Goal: Task Accomplishment & Management: Complete application form

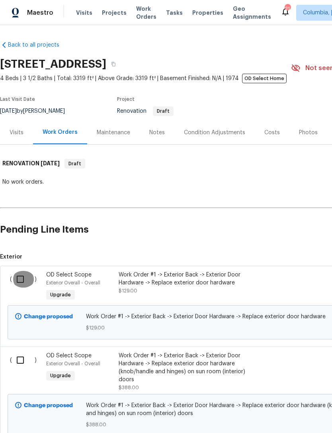
click at [19, 271] on input "checkbox" at bounding box center [23, 279] width 23 height 17
checkbox input "true"
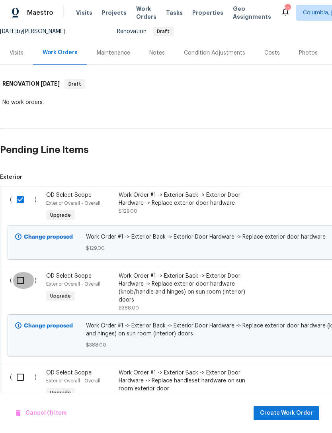
click at [18, 286] on input "checkbox" at bounding box center [23, 280] width 23 height 17
checkbox input "true"
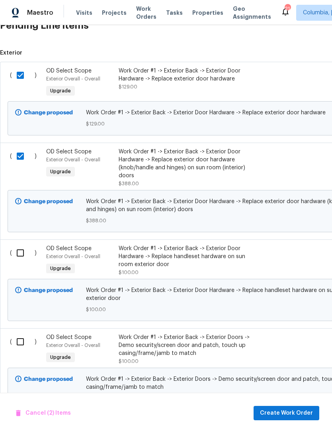
scroll to position [205, 0]
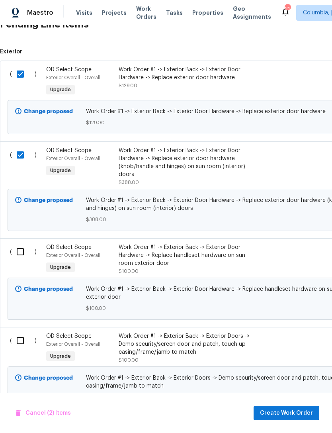
click at [20, 254] on input "checkbox" at bounding box center [23, 252] width 23 height 17
checkbox input "true"
click at [19, 342] on input "checkbox" at bounding box center [23, 340] width 23 height 17
checkbox input "true"
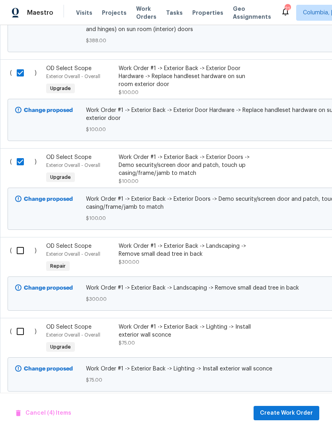
scroll to position [386, 0]
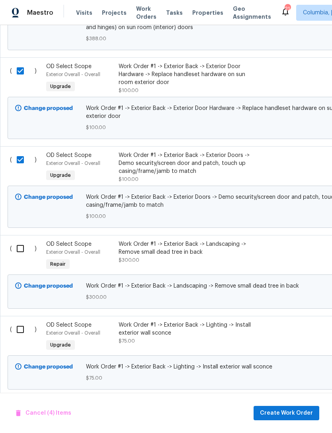
click at [20, 249] on input "checkbox" at bounding box center [23, 248] width 23 height 17
checkbox input "true"
click at [20, 331] on input "checkbox" at bounding box center [23, 329] width 23 height 17
checkbox input "true"
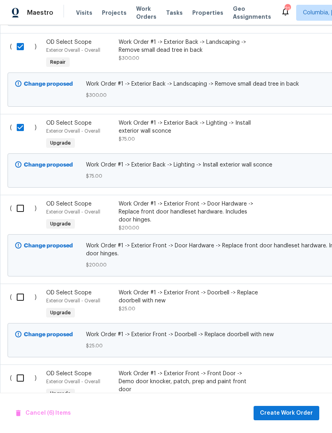
scroll to position [588, 0]
click at [22, 212] on input "checkbox" at bounding box center [23, 208] width 23 height 17
checkbox input "true"
click at [21, 304] on input "checkbox" at bounding box center [23, 297] width 23 height 17
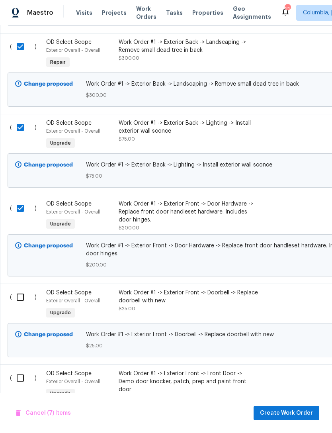
checkbox input "true"
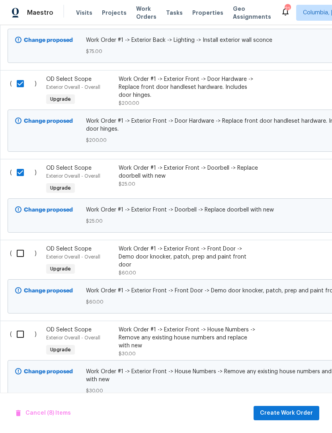
scroll to position [713, 0]
click at [23, 256] on input "checkbox" at bounding box center [23, 253] width 23 height 17
checkbox input "true"
click at [18, 341] on input "checkbox" at bounding box center [23, 334] width 23 height 17
checkbox input "true"
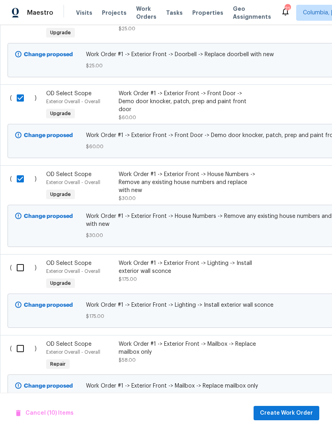
scroll to position [869, 0]
click at [24, 271] on input "checkbox" at bounding box center [23, 268] width 23 height 17
checkbox input "true"
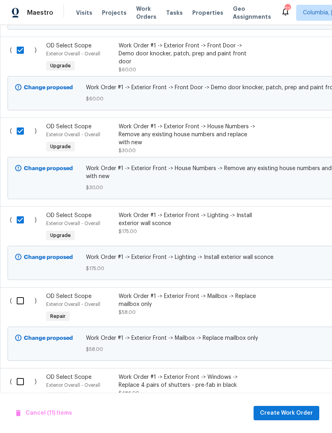
scroll to position [916, 0]
click at [22, 307] on input "checkbox" at bounding box center [23, 301] width 23 height 17
checkbox input "true"
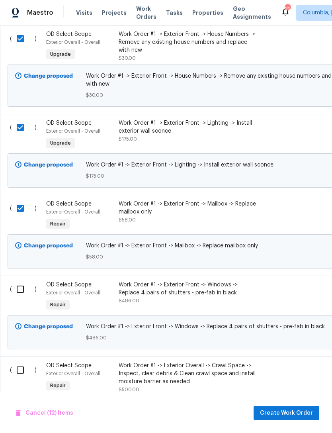
scroll to position [1009, 0]
click at [19, 296] on input "checkbox" at bounding box center [23, 289] width 23 height 17
checkbox input "true"
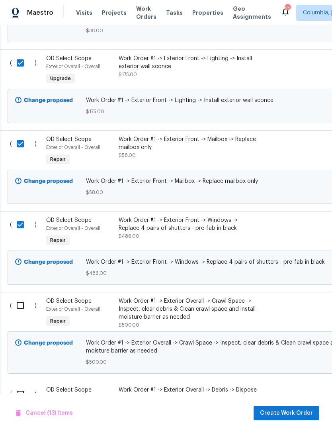
scroll to position [1074, 0]
click at [21, 313] on input "checkbox" at bounding box center [23, 305] width 23 height 17
checkbox input "true"
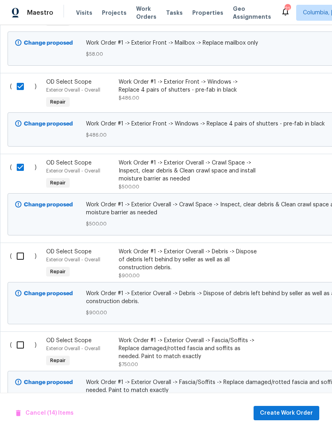
scroll to position [1212, 0]
click at [20, 262] on input "checkbox" at bounding box center [23, 256] width 23 height 17
checkbox input "true"
click at [17, 354] on input "checkbox" at bounding box center [23, 345] width 23 height 17
checkbox input "true"
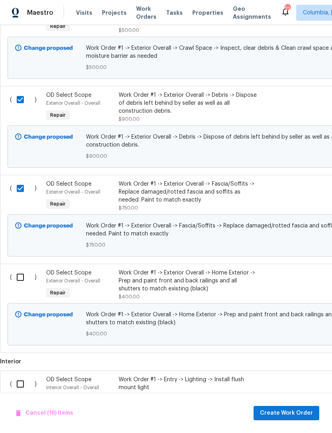
scroll to position [1369, 0]
click at [20, 285] on input "checkbox" at bounding box center [23, 277] width 23 height 17
checkbox input "true"
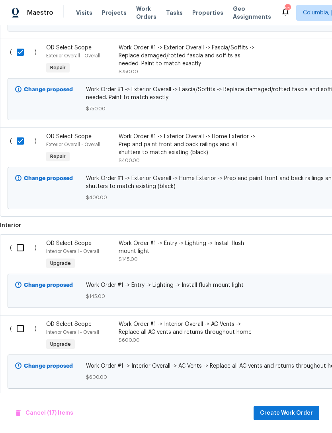
scroll to position [1505, 0]
click at [21, 256] on input "checkbox" at bounding box center [23, 248] width 23 height 17
checkbox input "true"
click at [16, 337] on input "checkbox" at bounding box center [23, 329] width 23 height 17
checkbox input "true"
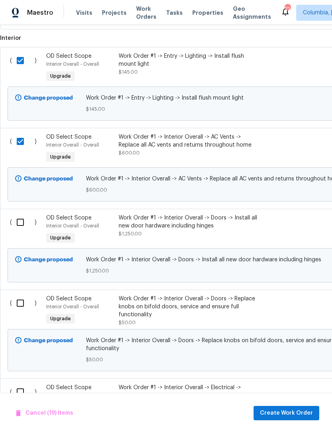
scroll to position [1693, 0]
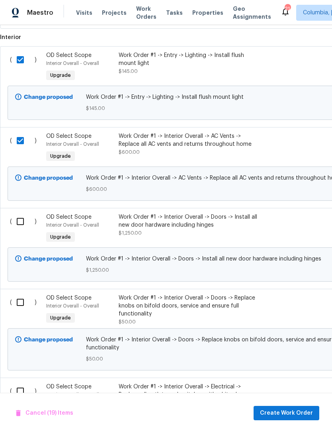
click at [21, 229] on input "checkbox" at bounding box center [23, 221] width 23 height 17
checkbox input "true"
click at [17, 311] on input "checkbox" at bounding box center [23, 302] width 23 height 17
checkbox input "true"
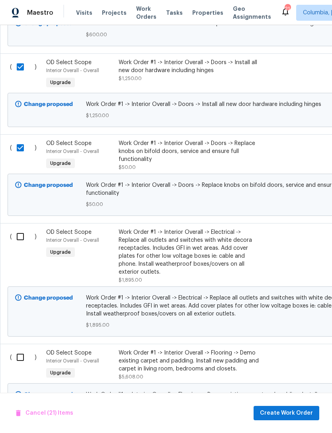
scroll to position [1848, 0]
click at [18, 245] on input "checkbox" at bounding box center [23, 236] width 23 height 17
checkbox input "true"
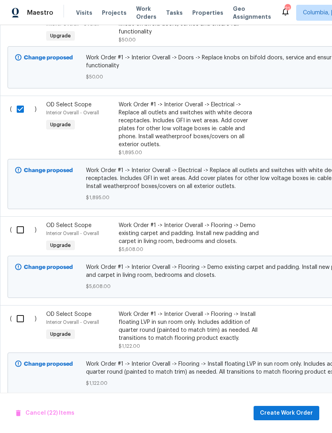
scroll to position [0, 0]
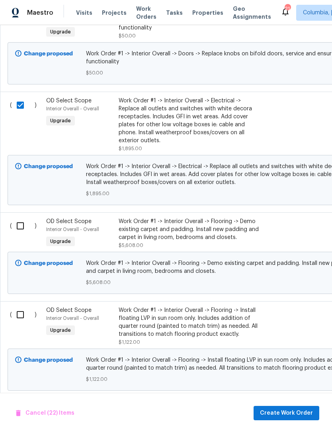
click at [20, 234] on input "checkbox" at bounding box center [23, 226] width 23 height 17
checkbox input "true"
click at [19, 323] on input "checkbox" at bounding box center [23, 315] width 23 height 17
checkbox input "true"
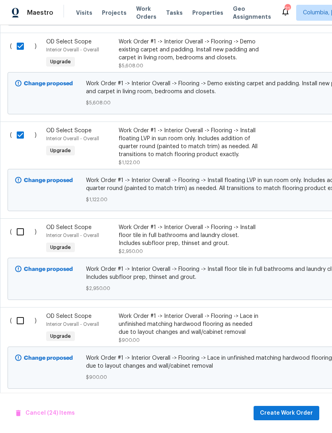
click at [19, 240] on input "checkbox" at bounding box center [23, 232] width 23 height 17
checkbox input "true"
click at [18, 329] on input "checkbox" at bounding box center [23, 321] width 23 height 17
checkbox input "true"
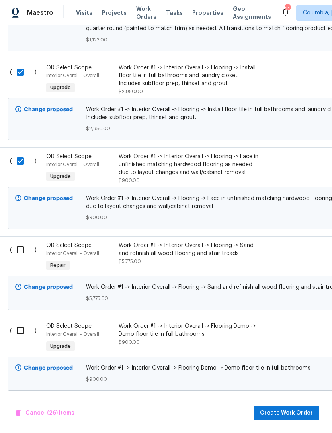
click at [21, 258] on input "checkbox" at bounding box center [23, 250] width 23 height 17
checkbox input "true"
click at [21, 339] on input "checkbox" at bounding box center [23, 330] width 23 height 17
checkbox input "true"
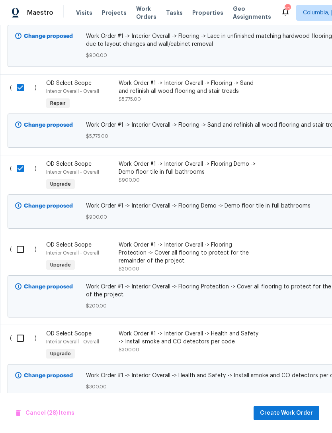
click at [20, 258] on input "checkbox" at bounding box center [23, 249] width 23 height 17
checkbox input "true"
click at [17, 347] on input "checkbox" at bounding box center [23, 338] width 23 height 17
checkbox input "true"
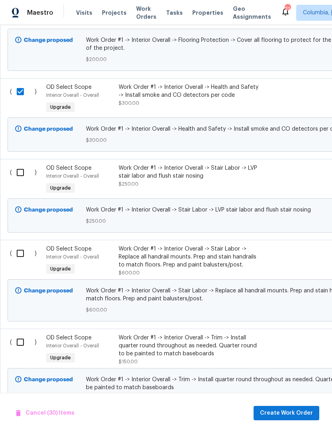
click at [15, 181] on input "checkbox" at bounding box center [23, 172] width 23 height 17
checkbox input "true"
click at [18, 262] on input "checkbox" at bounding box center [23, 253] width 23 height 17
checkbox input "true"
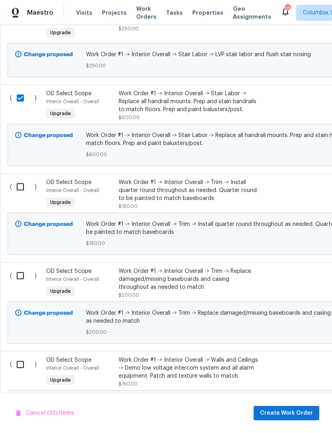
click at [21, 195] on input "checkbox" at bounding box center [23, 187] width 23 height 17
checkbox input "true"
click at [15, 284] on input "checkbox" at bounding box center [23, 275] width 23 height 17
checkbox input "true"
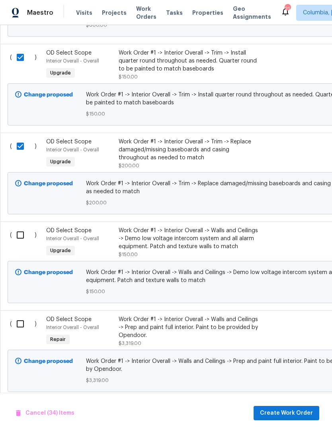
click at [22, 244] on input "checkbox" at bounding box center [23, 235] width 23 height 17
checkbox input "true"
click at [15, 332] on input "checkbox" at bounding box center [23, 324] width 23 height 17
checkbox input "true"
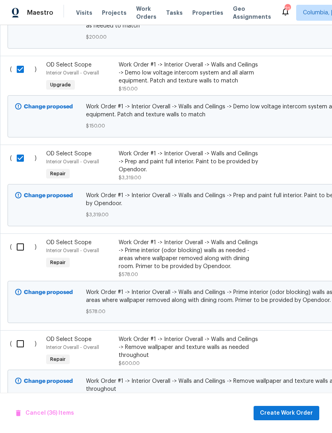
click at [18, 256] on input "checkbox" at bounding box center [23, 247] width 23 height 17
checkbox input "true"
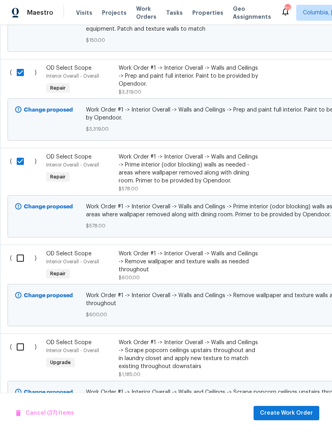
click at [21, 267] on input "checkbox" at bounding box center [23, 258] width 23 height 17
checkbox input "true"
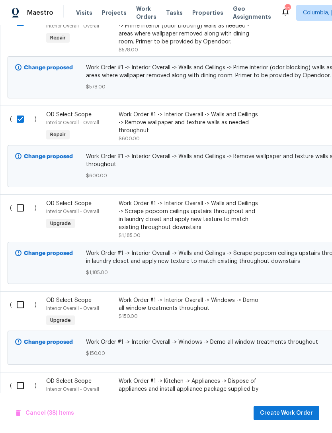
click at [20, 216] on input "checkbox" at bounding box center [23, 208] width 23 height 17
checkbox input "true"
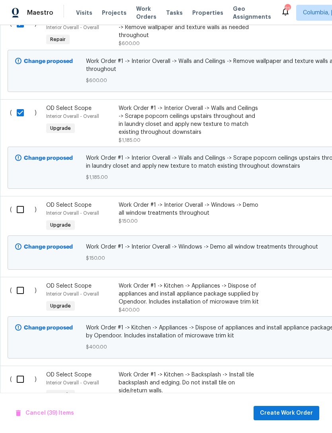
click at [18, 218] on input "checkbox" at bounding box center [23, 209] width 23 height 17
checkbox input "true"
click at [19, 299] on input "checkbox" at bounding box center [23, 290] width 23 height 17
checkbox input "true"
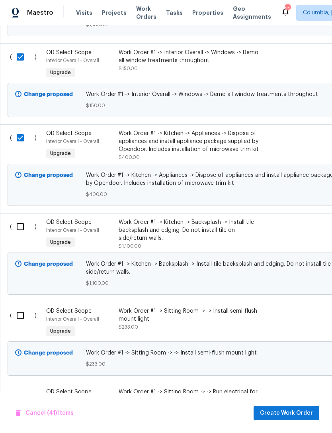
click at [21, 235] on input "checkbox" at bounding box center [23, 226] width 23 height 17
checkbox input "true"
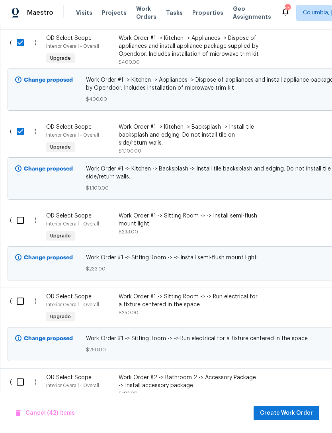
click at [19, 229] on input "checkbox" at bounding box center [23, 220] width 23 height 17
checkbox input "true"
click at [19, 310] on input "checkbox" at bounding box center [23, 301] width 23 height 17
checkbox input "true"
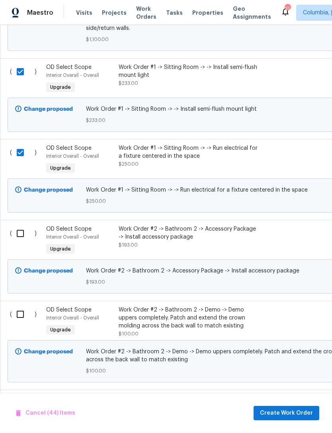
click at [20, 242] on input "checkbox" at bounding box center [23, 233] width 23 height 17
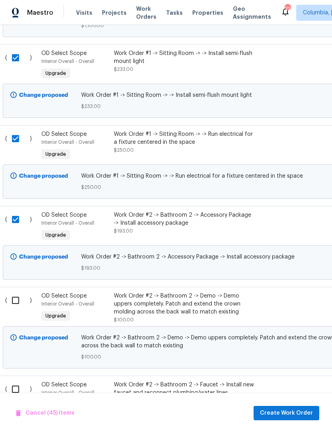
click at [16, 228] on input "checkbox" at bounding box center [18, 219] width 23 height 17
checkbox input "false"
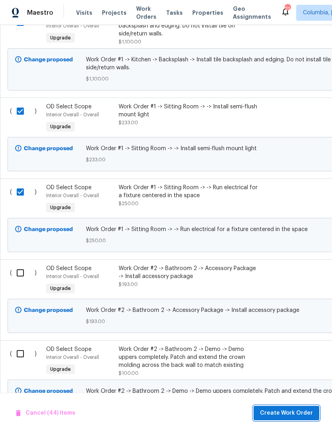
click at [273, 411] on span "Create Work Order" at bounding box center [286, 414] width 53 height 10
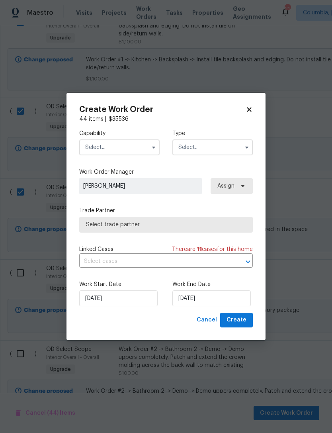
click at [96, 149] on input "text" at bounding box center [119, 148] width 81 height 16
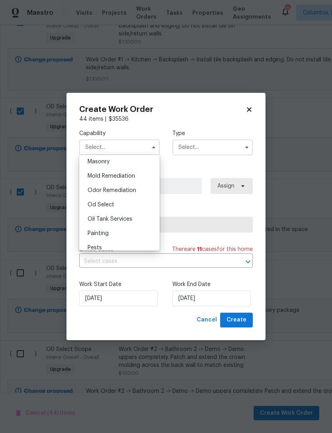
click at [94, 205] on span "Od Select" at bounding box center [101, 205] width 27 height 6
type input "Od Select"
click at [191, 147] on input "text" at bounding box center [213, 148] width 81 height 16
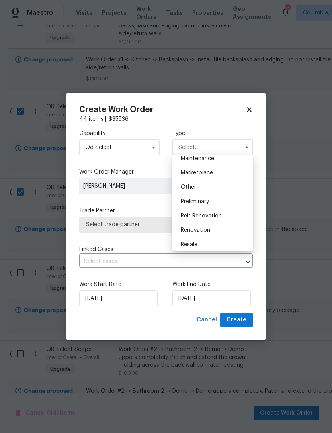
scroll to position [136, 0]
click at [192, 234] on div "Renovation" at bounding box center [213, 229] width 77 height 14
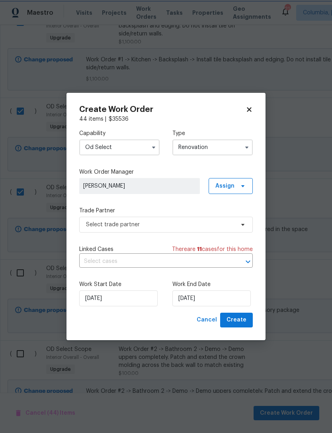
type input "Renovation"
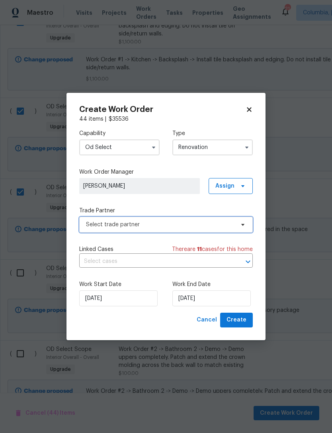
click at [94, 228] on span "Select trade partner" at bounding box center [160, 225] width 149 height 8
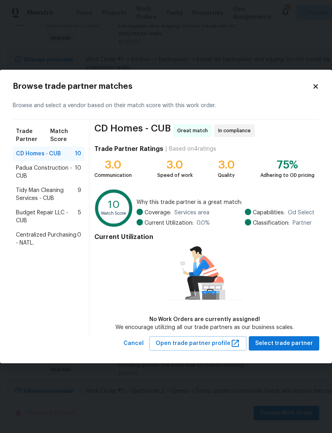
click at [275, 344] on span "Select trade partner" at bounding box center [285, 344] width 58 height 10
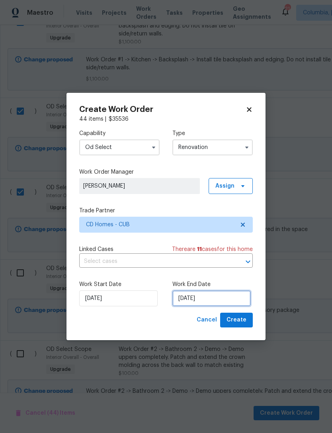
click at [210, 300] on input "[DATE]" at bounding box center [212, 299] width 79 height 16
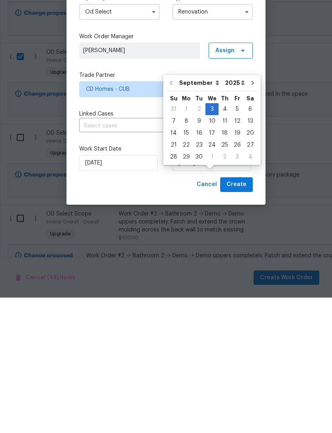
click at [250, 215] on icon "Go to next month" at bounding box center [253, 218] width 6 height 6
type input "10/3/2025"
select select "9"
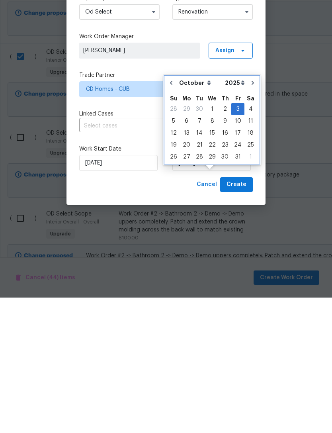
scroll to position [26, 0]
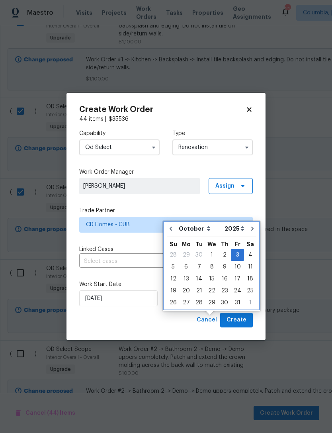
click at [250, 226] on icon "Go to next month" at bounding box center [253, 229] width 6 height 6
type input "11/3/2025"
select select "10"
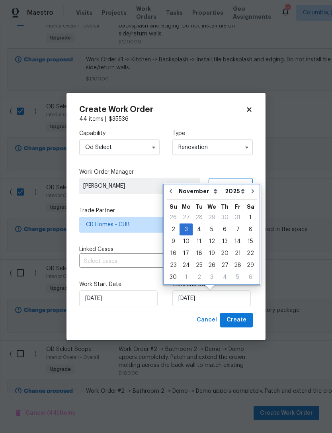
scroll to position [0, 0]
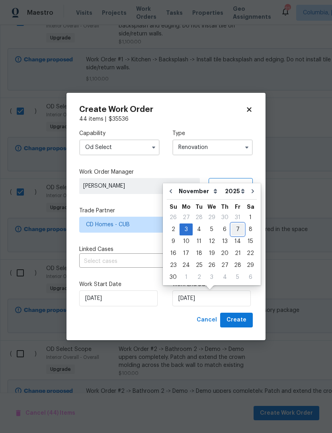
click at [238, 228] on div "7" at bounding box center [238, 229] width 13 height 11
type input "11/7/2025"
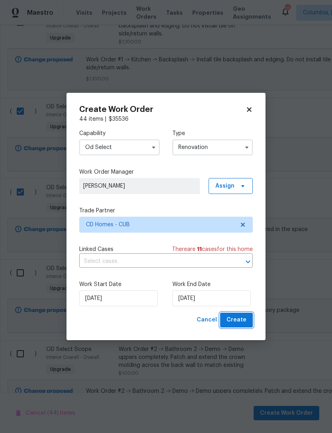
click at [241, 322] on span "Create" at bounding box center [237, 320] width 20 height 10
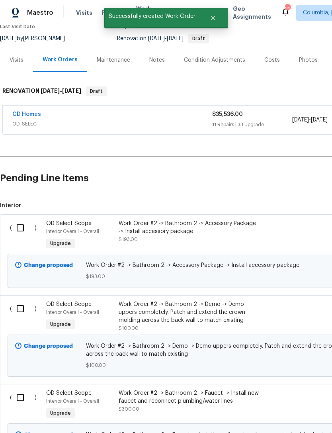
scroll to position [74, 0]
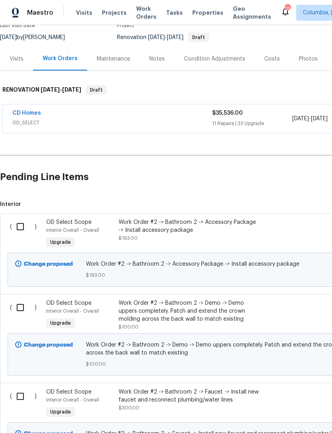
click at [20, 226] on input "checkbox" at bounding box center [23, 226] width 23 height 17
checkbox input "true"
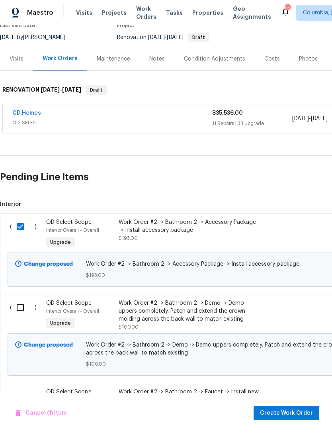
click at [19, 311] on input "checkbox" at bounding box center [23, 307] width 23 height 17
checkbox input "true"
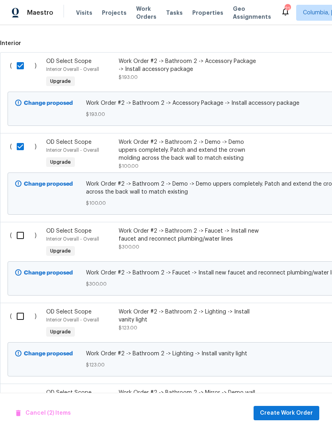
scroll to position [234, 0]
click at [23, 237] on input "checkbox" at bounding box center [23, 236] width 23 height 17
checkbox input "true"
click at [22, 318] on input "checkbox" at bounding box center [23, 317] width 23 height 17
checkbox input "true"
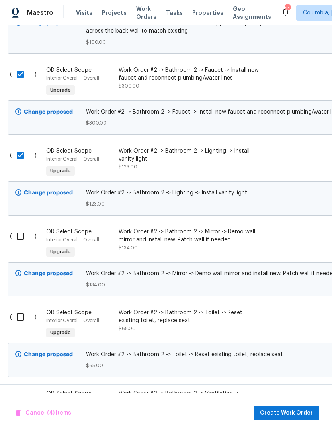
scroll to position [396, 0]
click at [21, 237] on input "checkbox" at bounding box center [23, 236] width 23 height 17
checkbox input "true"
click at [20, 315] on input "checkbox" at bounding box center [23, 317] width 23 height 17
checkbox input "true"
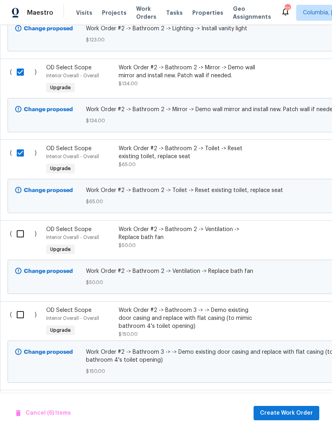
scroll to position [561, 0]
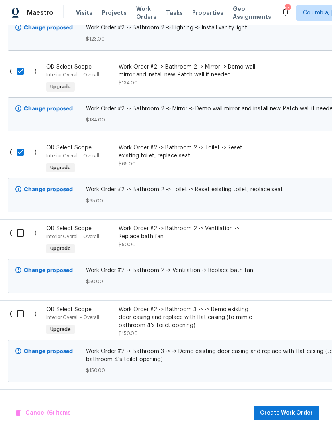
click at [16, 240] on input "checkbox" at bounding box center [23, 233] width 23 height 17
checkbox input "true"
click at [20, 322] on input "checkbox" at bounding box center [23, 314] width 23 height 17
checkbox input "true"
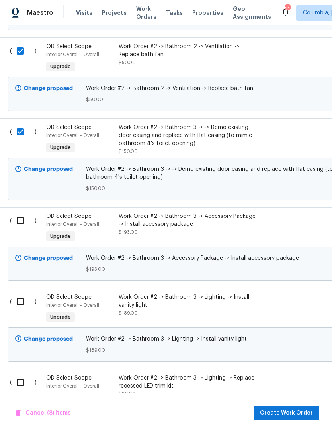
scroll to position [743, 0]
click at [24, 225] on input "checkbox" at bounding box center [23, 220] width 23 height 17
checkbox input "true"
click at [20, 306] on input "checkbox" at bounding box center [23, 301] width 23 height 17
checkbox input "true"
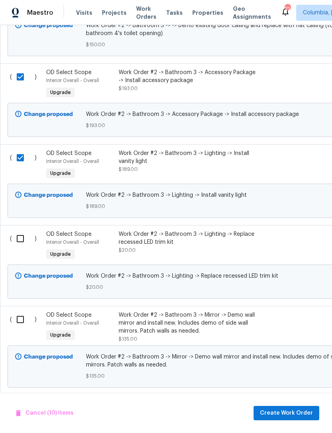
scroll to position [887, 0]
click at [21, 244] on input "checkbox" at bounding box center [23, 238] width 23 height 17
checkbox input "true"
click at [21, 325] on input "checkbox" at bounding box center [23, 319] width 23 height 17
checkbox input "true"
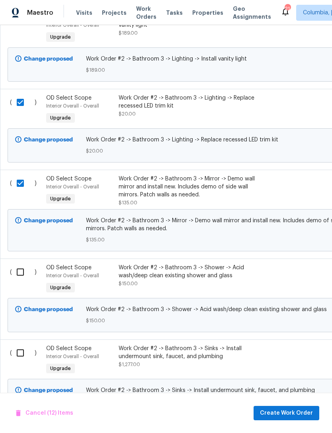
scroll to position [1023, 0]
click at [20, 277] on input "checkbox" at bounding box center [23, 272] width 23 height 17
checkbox input "true"
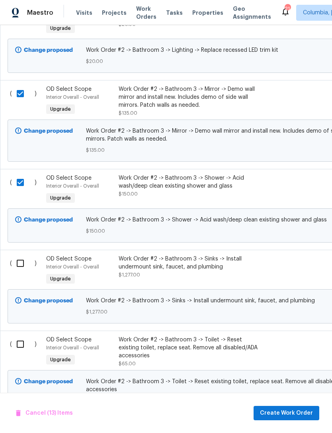
scroll to position [1113, 0]
click at [23, 267] on input "checkbox" at bounding box center [23, 263] width 23 height 17
checkbox input "true"
click at [23, 353] on input "checkbox" at bounding box center [23, 344] width 23 height 17
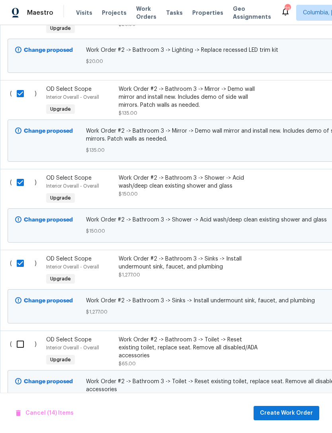
checkbox input "true"
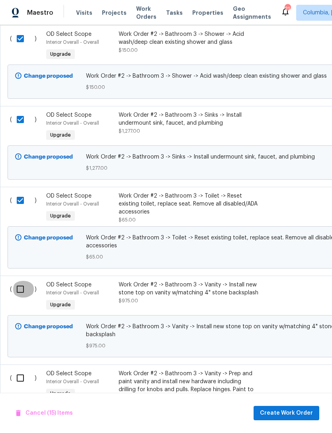
scroll to position [1257, 0]
click at [23, 294] on input "checkbox" at bounding box center [23, 289] width 23 height 17
checkbox input "true"
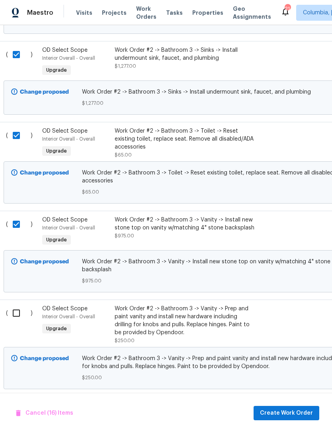
scroll to position [1344, 2]
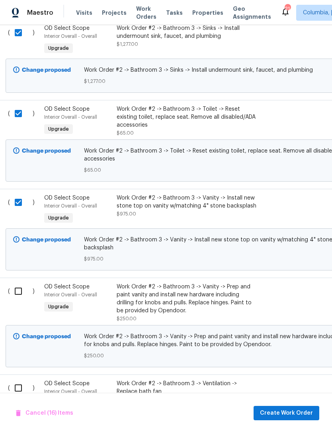
click at [18, 288] on input "checkbox" at bounding box center [21, 291] width 23 height 17
checkbox input "true"
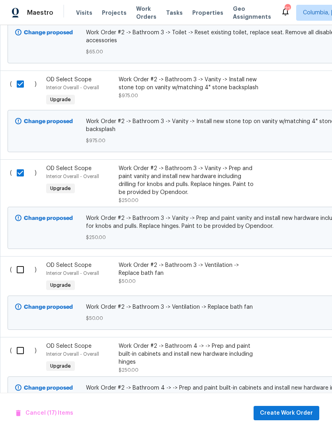
scroll to position [1463, 0]
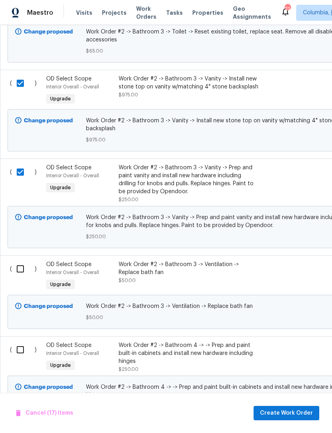
click at [19, 269] on input "checkbox" at bounding box center [23, 269] width 23 height 17
checkbox input "true"
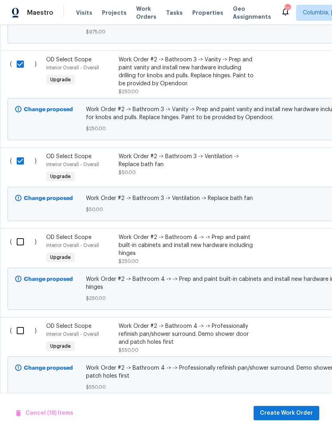
scroll to position [1573, 0]
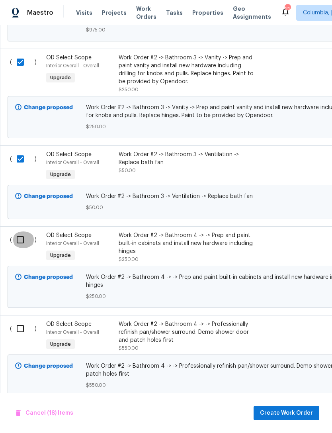
click at [18, 240] on input "checkbox" at bounding box center [23, 240] width 23 height 17
checkbox input "true"
click at [22, 330] on input "checkbox" at bounding box center [23, 329] width 23 height 17
checkbox input "true"
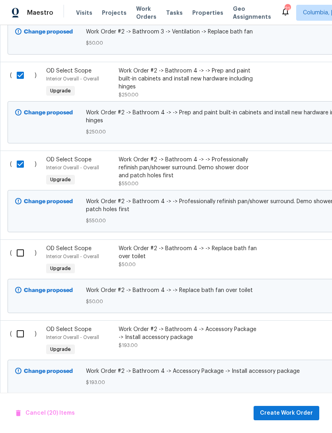
scroll to position [1739, 0]
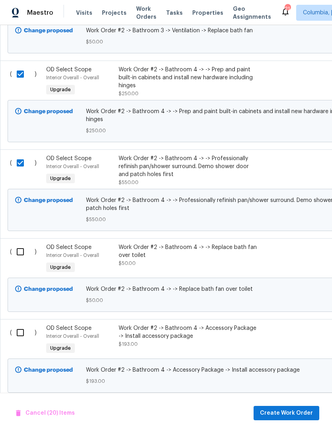
click at [22, 253] on input "checkbox" at bounding box center [23, 252] width 23 height 17
checkbox input "true"
click at [19, 338] on input "checkbox" at bounding box center [23, 332] width 23 height 17
checkbox input "true"
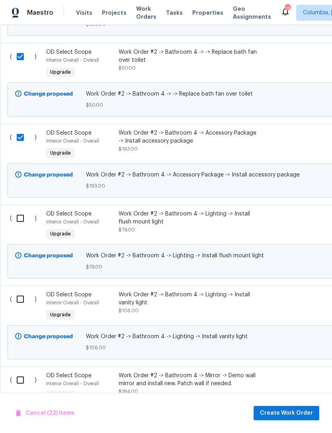
scroll to position [1934, 0]
click at [21, 219] on input "checkbox" at bounding box center [23, 218] width 23 height 17
checkbox input "true"
click at [16, 301] on input "checkbox" at bounding box center [23, 299] width 23 height 17
checkbox input "true"
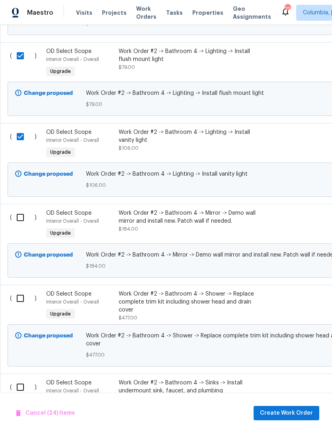
scroll to position [2106, 0]
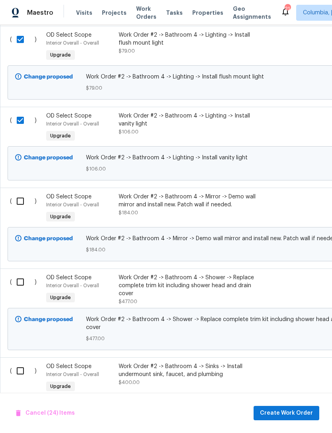
click at [21, 203] on input "checkbox" at bounding box center [23, 201] width 23 height 17
checkbox input "true"
click at [21, 283] on input "checkbox" at bounding box center [23, 282] width 23 height 17
checkbox input "true"
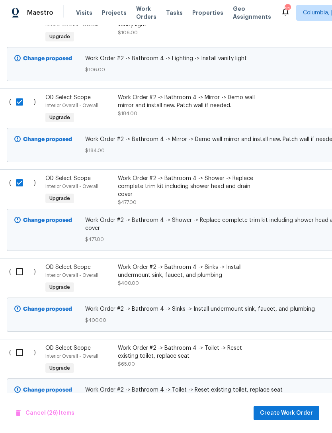
click at [17, 275] on input "checkbox" at bounding box center [22, 271] width 23 height 17
checkbox input "true"
click at [20, 354] on input "checkbox" at bounding box center [22, 352] width 23 height 17
checkbox input "true"
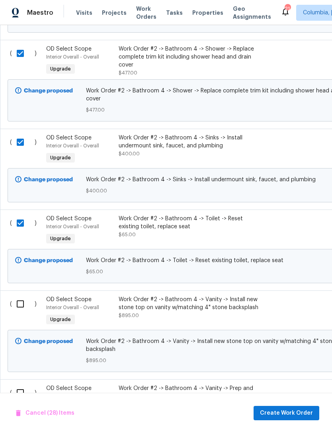
click at [18, 310] on input "checkbox" at bounding box center [23, 304] width 23 height 17
checkbox input "true"
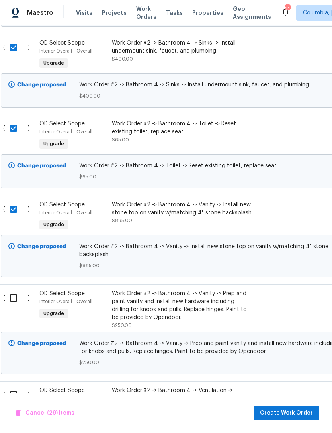
click at [16, 295] on input "checkbox" at bounding box center [16, 298] width 23 height 17
checkbox input "true"
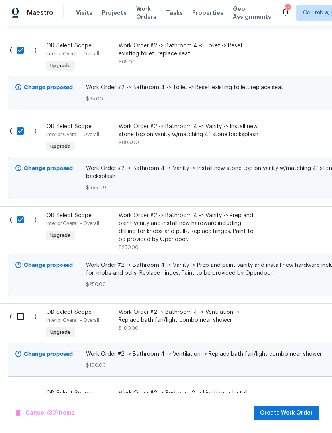
click at [18, 314] on input "checkbox" at bounding box center [23, 317] width 23 height 17
checkbox input "true"
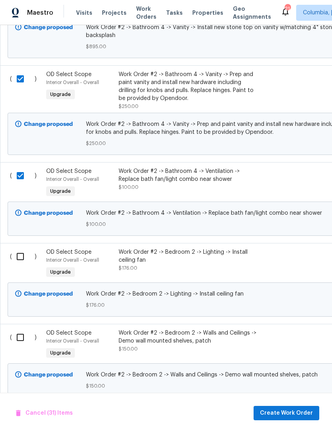
click at [21, 254] on input "checkbox" at bounding box center [23, 256] width 23 height 17
checkbox input "true"
click at [15, 336] on input "checkbox" at bounding box center [23, 337] width 23 height 17
checkbox input "true"
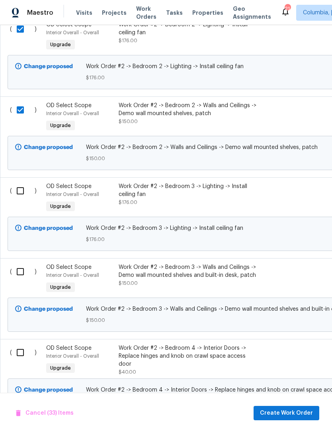
click at [22, 183] on input "checkbox" at bounding box center [23, 191] width 23 height 17
checkbox input "true"
click at [19, 271] on input "checkbox" at bounding box center [23, 271] width 23 height 17
checkbox input "true"
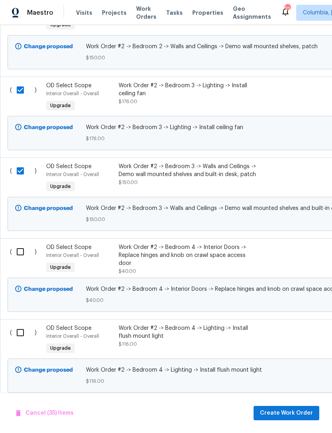
click at [28, 250] on input "checkbox" at bounding box center [23, 252] width 23 height 17
checkbox input "true"
click at [22, 334] on input "checkbox" at bounding box center [23, 332] width 23 height 17
checkbox input "true"
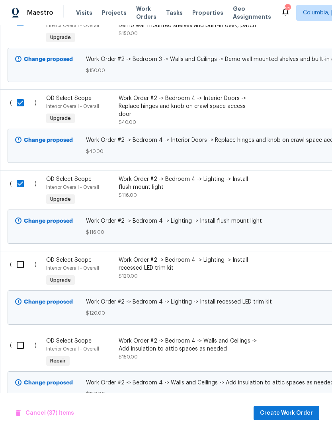
click at [21, 264] on input "checkbox" at bounding box center [23, 264] width 23 height 17
checkbox input "true"
click at [22, 345] on input "checkbox" at bounding box center [23, 345] width 23 height 17
checkbox input "true"
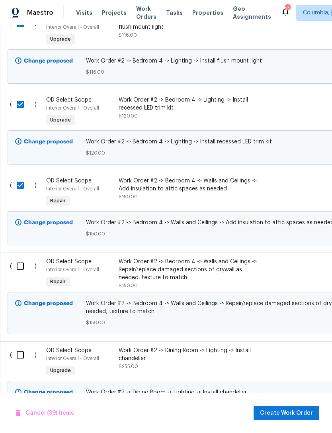
click at [17, 265] on input "checkbox" at bounding box center [23, 266] width 23 height 17
checkbox input "true"
click at [21, 355] on input "checkbox" at bounding box center [23, 355] width 23 height 17
checkbox input "true"
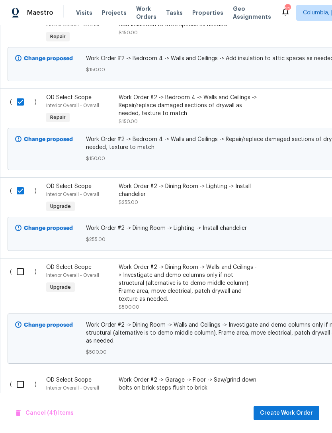
click at [22, 273] on input "checkbox" at bounding box center [23, 271] width 23 height 17
checkbox input "true"
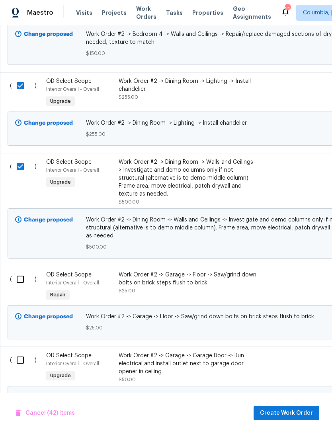
click at [22, 271] on input "checkbox" at bounding box center [23, 279] width 23 height 17
checkbox input "true"
click at [18, 352] on input "checkbox" at bounding box center [23, 360] width 23 height 17
checkbox input "true"
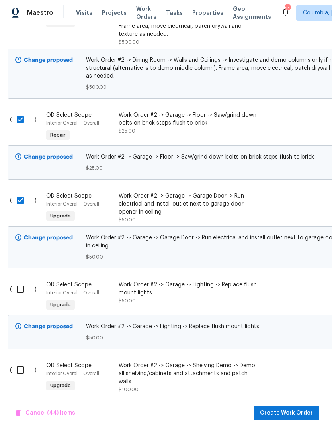
click at [19, 281] on input "checkbox" at bounding box center [23, 289] width 23 height 17
checkbox input "true"
click at [18, 362] on input "checkbox" at bounding box center [23, 370] width 23 height 17
checkbox input "true"
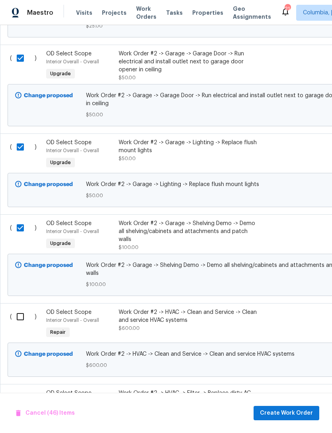
click at [21, 309] on input "checkbox" at bounding box center [23, 317] width 23 height 17
checkbox input "true"
click at [19, 389] on input "checkbox" at bounding box center [23, 397] width 23 height 17
checkbox input "true"
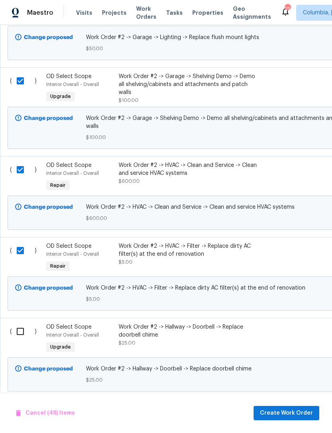
click at [23, 323] on input "checkbox" at bounding box center [23, 331] width 23 height 17
checkbox input "true"
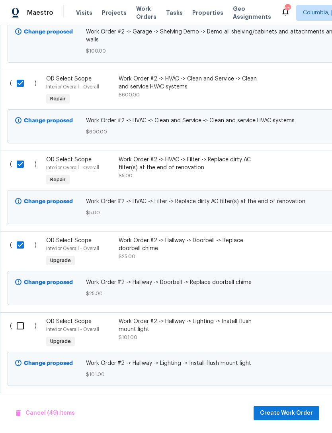
click at [18, 318] on input "checkbox" at bounding box center [23, 326] width 23 height 17
checkbox input "true"
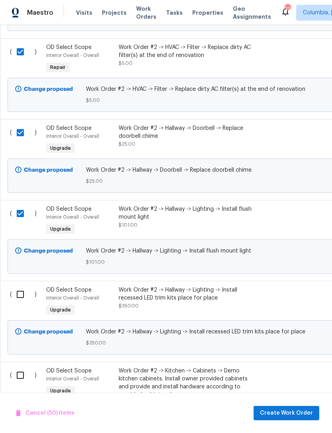
click at [21, 286] on input "checkbox" at bounding box center [23, 294] width 23 height 17
checkbox input "true"
click at [18, 367] on input "checkbox" at bounding box center [23, 375] width 23 height 17
checkbox input "true"
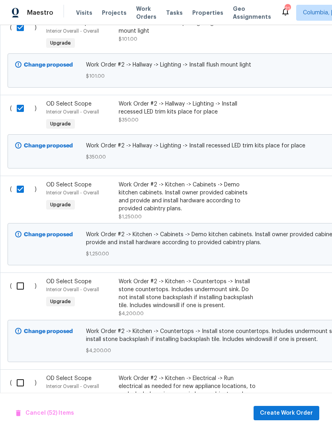
click at [20, 278] on input "checkbox" at bounding box center [23, 286] width 23 height 17
checkbox input "true"
click at [22, 375] on input "checkbox" at bounding box center [23, 383] width 23 height 17
checkbox input "true"
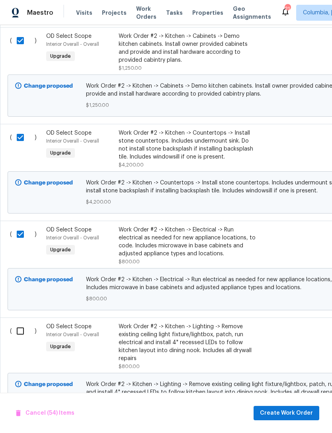
click at [16, 323] on input "checkbox" at bounding box center [23, 331] width 23 height 17
checkbox input "true"
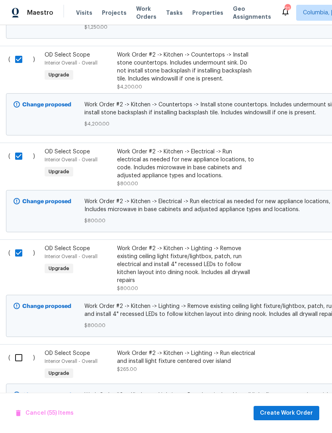
click at [20, 350] on input "checkbox" at bounding box center [21, 358] width 23 height 17
checkbox input "true"
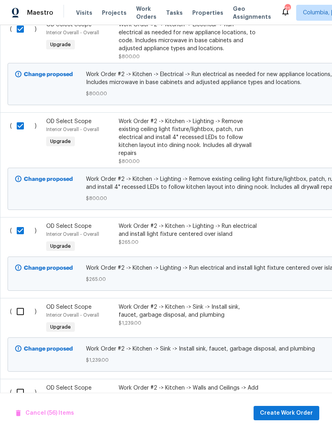
click at [20, 303] on input "checkbox" at bounding box center [23, 311] width 23 height 17
checkbox input "true"
click at [20, 384] on input "checkbox" at bounding box center [23, 392] width 23 height 17
checkbox input "true"
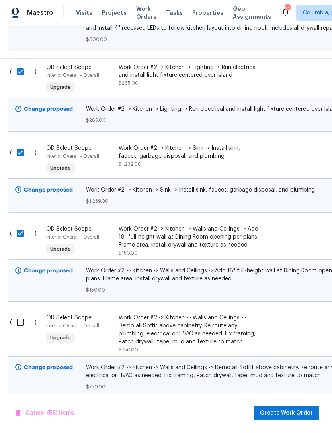
click at [20, 314] on input "checkbox" at bounding box center [23, 322] width 23 height 17
checkbox input "true"
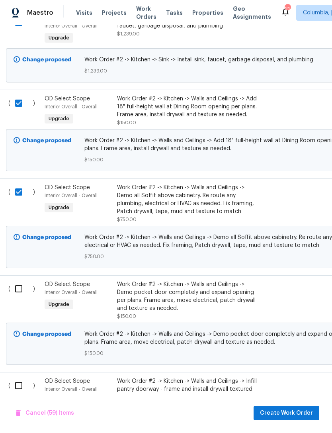
click at [18, 281] on input "checkbox" at bounding box center [21, 289] width 23 height 17
checkbox input "true"
click at [13, 378] on input "checkbox" at bounding box center [21, 386] width 23 height 17
checkbox input "true"
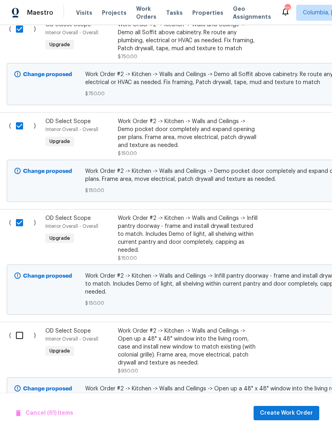
click at [16, 327] on input "checkbox" at bounding box center [22, 335] width 23 height 17
checkbox input "true"
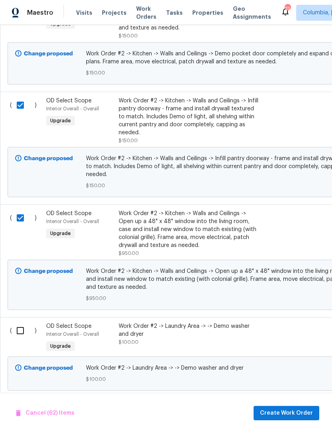
click at [21, 323] on input "checkbox" at bounding box center [23, 330] width 23 height 17
checkbox input "true"
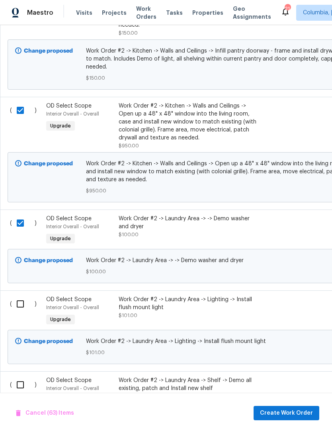
click at [18, 296] on input "checkbox" at bounding box center [23, 304] width 23 height 17
checkbox input "true"
click at [16, 377] on input "checkbox" at bounding box center [23, 385] width 23 height 17
checkbox input "true"
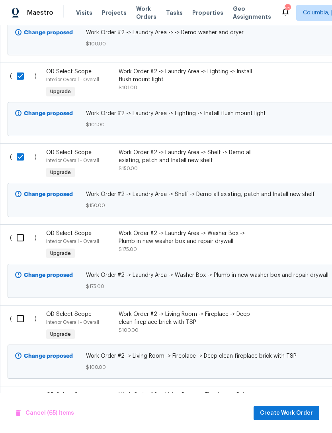
click at [20, 230] on input "checkbox" at bounding box center [23, 238] width 23 height 17
checkbox input "true"
click at [22, 311] on input "checkbox" at bounding box center [23, 319] width 23 height 17
checkbox input "true"
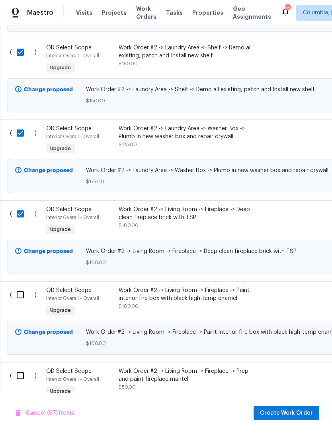
click at [20, 287] on input "checkbox" at bounding box center [23, 295] width 23 height 17
checkbox input "true"
click at [19, 368] on input "checkbox" at bounding box center [23, 376] width 23 height 17
checkbox input "true"
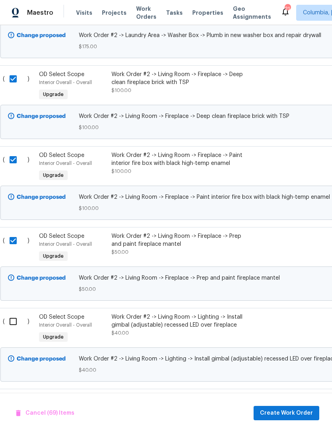
click at [15, 313] on input "checkbox" at bounding box center [16, 321] width 23 height 17
checkbox input "true"
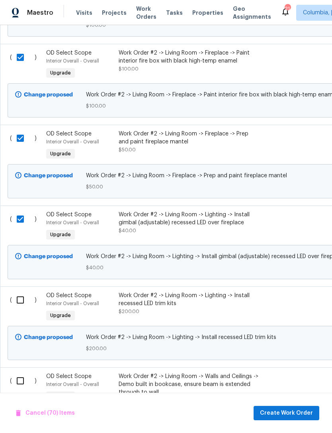
click at [20, 292] on input "checkbox" at bounding box center [23, 300] width 23 height 17
checkbox input "true"
click at [18, 373] on input "checkbox" at bounding box center [23, 381] width 23 height 17
checkbox input "true"
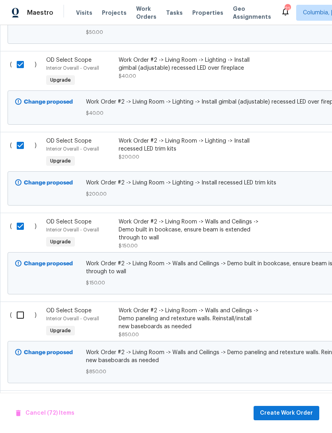
click at [21, 307] on input "checkbox" at bounding box center [23, 315] width 23 height 17
checkbox input "true"
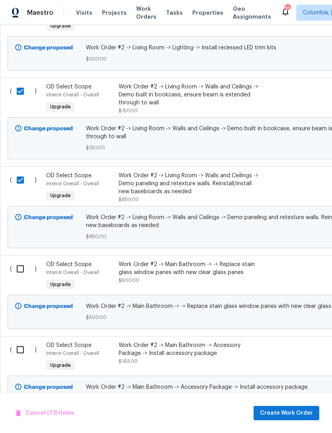
click at [20, 261] on input "checkbox" at bounding box center [23, 269] width 23 height 17
checkbox input "true"
click at [21, 342] on input "checkbox" at bounding box center [23, 350] width 23 height 17
checkbox input "true"
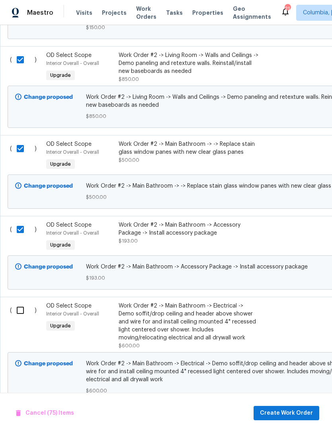
click at [21, 303] on input "checkbox" at bounding box center [23, 310] width 23 height 17
checkbox input "true"
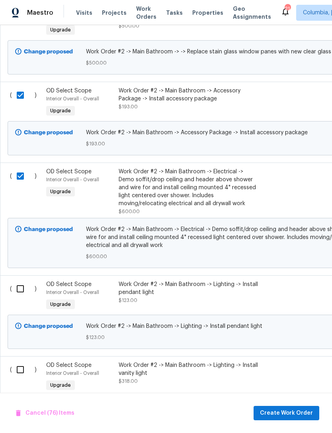
click at [22, 284] on input "checkbox" at bounding box center [23, 289] width 23 height 17
checkbox input "true"
click at [19, 362] on input "checkbox" at bounding box center [23, 370] width 23 height 17
checkbox input "true"
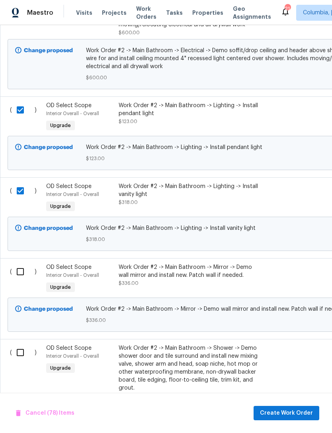
click at [15, 269] on input "checkbox" at bounding box center [23, 271] width 23 height 17
checkbox input "true"
click at [17, 346] on input "checkbox" at bounding box center [23, 352] width 23 height 17
checkbox input "true"
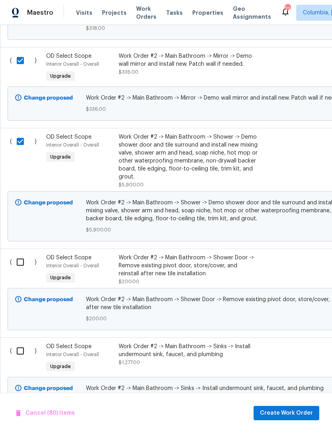
click at [24, 258] on input "checkbox" at bounding box center [23, 262] width 23 height 17
checkbox input "true"
click at [22, 345] on input "checkbox" at bounding box center [23, 351] width 23 height 17
checkbox input "true"
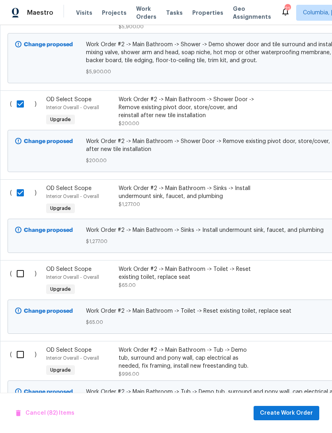
click at [23, 266] on input "checkbox" at bounding box center [23, 273] width 23 height 17
checkbox input "true"
click at [18, 352] on input "checkbox" at bounding box center [23, 354] width 23 height 17
checkbox input "true"
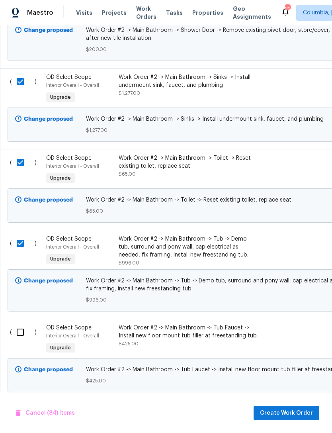
click at [25, 329] on input "checkbox" at bounding box center [23, 332] width 23 height 17
checkbox input "true"
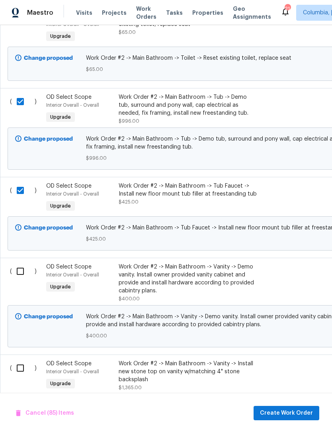
click at [21, 265] on input "checkbox" at bounding box center [23, 271] width 23 height 17
checkbox input "true"
click at [19, 364] on input "checkbox" at bounding box center [23, 368] width 23 height 17
checkbox input "true"
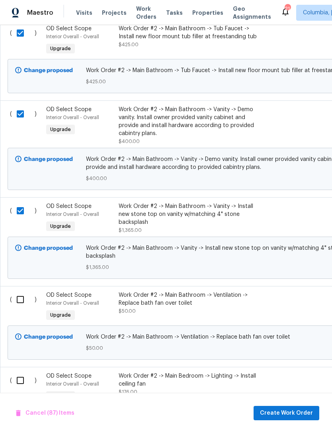
click at [21, 295] on input "checkbox" at bounding box center [23, 299] width 23 height 17
checkbox input "true"
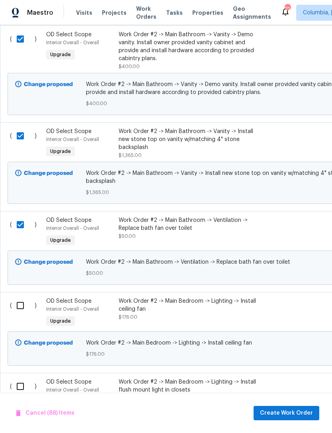
click at [19, 303] on input "checkbox" at bounding box center [23, 305] width 23 height 17
checkbox input "true"
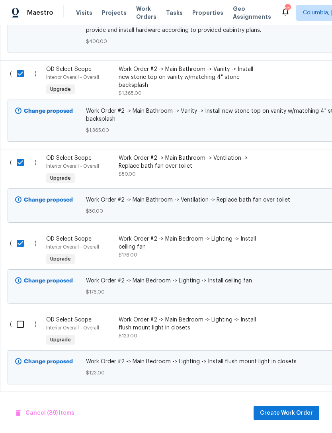
click at [22, 320] on input "checkbox" at bounding box center [23, 324] width 23 height 17
checkbox input "true"
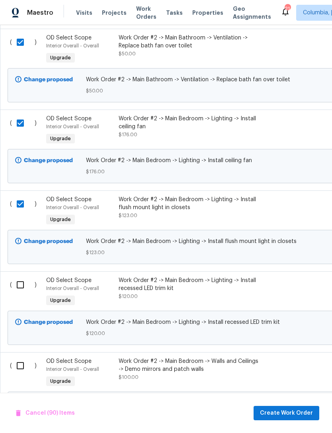
click at [22, 283] on input "checkbox" at bounding box center [23, 285] width 23 height 17
checkbox input "true"
click at [19, 362] on input "checkbox" at bounding box center [23, 366] width 23 height 17
checkbox input "true"
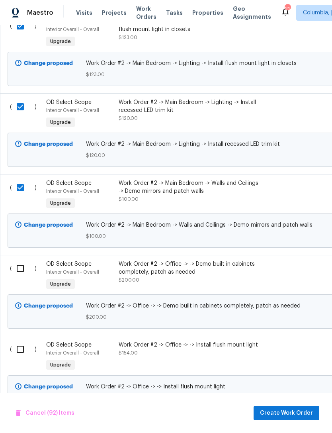
click at [17, 269] on input "checkbox" at bounding box center [23, 268] width 23 height 17
checkbox input "true"
click at [25, 346] on input "checkbox" at bounding box center [23, 349] width 23 height 17
checkbox input "true"
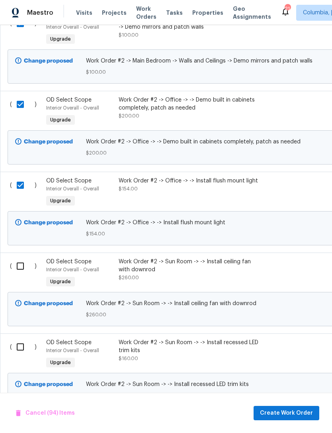
click at [20, 263] on input "checkbox" at bounding box center [23, 266] width 23 height 17
checkbox input "true"
click at [19, 348] on input "checkbox" at bounding box center [23, 347] width 23 height 17
checkbox input "true"
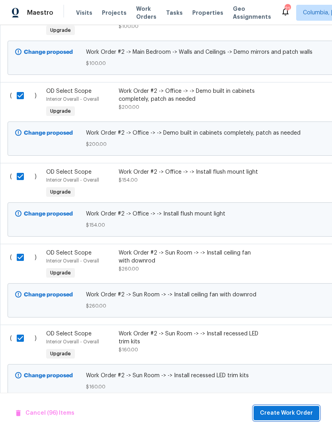
click at [290, 416] on span "Create Work Order" at bounding box center [286, 414] width 53 height 10
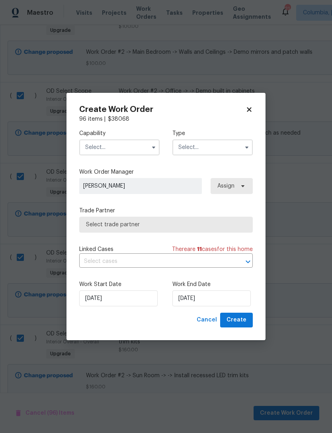
click at [120, 152] on input "text" at bounding box center [119, 148] width 81 height 16
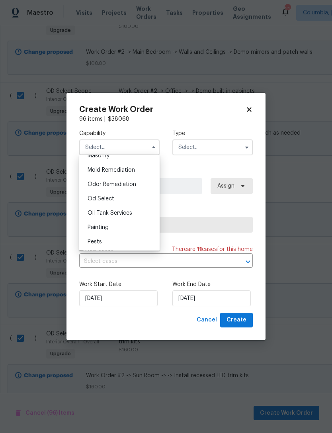
click at [128, 197] on div "Od Select" at bounding box center [119, 199] width 77 height 14
type input "Od Select"
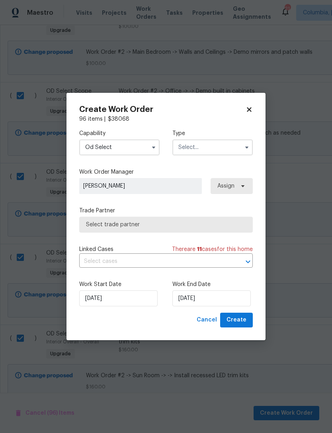
click at [208, 151] on input "text" at bounding box center [213, 148] width 81 height 16
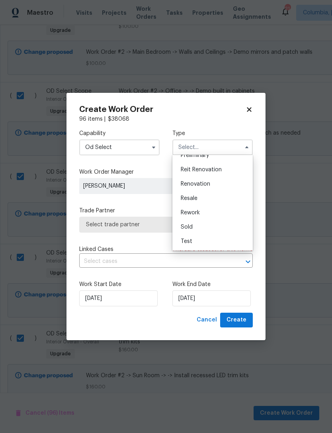
click at [220, 184] on div "Renovation" at bounding box center [213, 184] width 77 height 14
type input "Renovation"
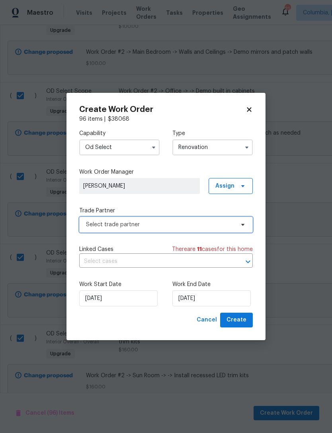
click at [174, 228] on span "Select trade partner" at bounding box center [160, 225] width 149 height 8
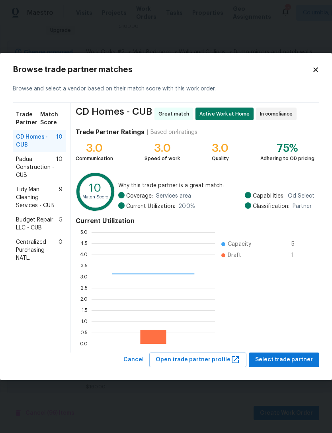
click at [284, 361] on span "Select trade partner" at bounding box center [285, 360] width 58 height 10
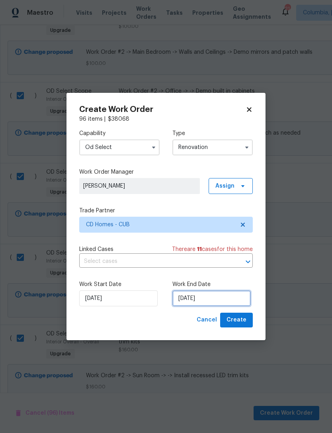
click at [223, 301] on input "[DATE]" at bounding box center [212, 299] width 79 height 16
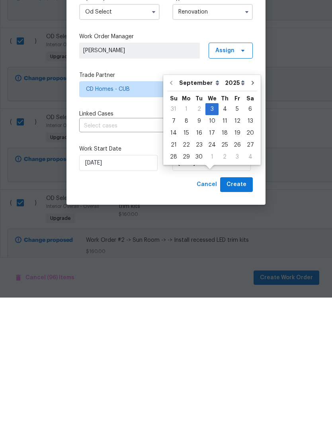
click at [250, 215] on icon "Go to next month" at bounding box center [253, 218] width 6 height 6
type input "10/3/2025"
select select "9"
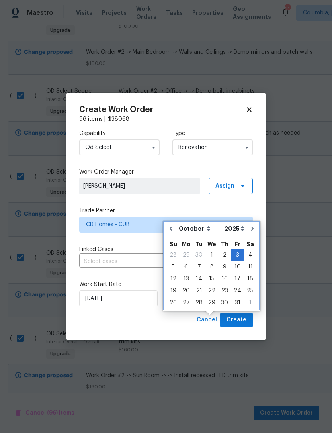
click at [262, 214] on div "Create Work Order 96 items | $ 38068 Capability Od Select Type Renovation Work …" at bounding box center [166, 217] width 199 height 248
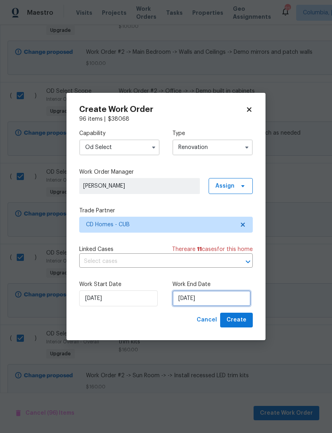
click at [215, 301] on input "10/3/2025" at bounding box center [212, 299] width 79 height 16
select select "9"
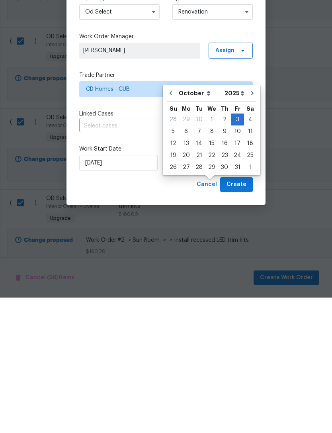
click at [252, 227] on icon "Go to next month" at bounding box center [253, 229] width 2 height 4
type input "11/3/2025"
select select "10"
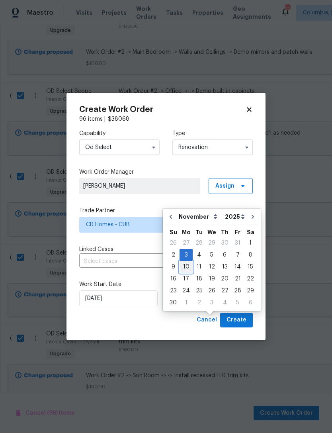
click at [185, 262] on div "10" at bounding box center [186, 267] width 13 height 11
type input "11/10/2025"
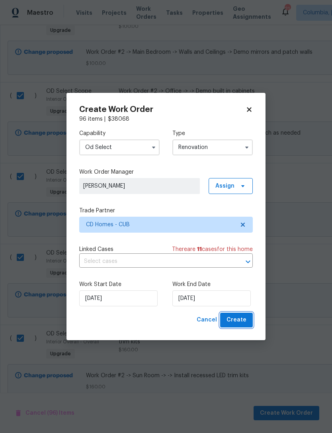
click at [238, 322] on span "Create" at bounding box center [237, 320] width 20 height 10
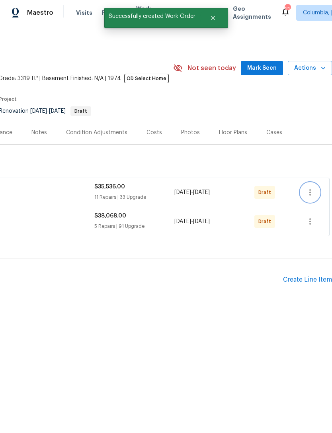
click at [315, 190] on icon "button" at bounding box center [311, 193] width 10 height 10
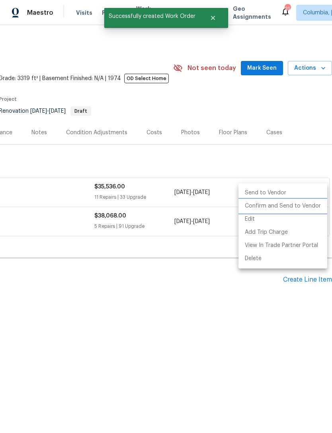
click at [288, 205] on li "Confirm and Send to Vendor" at bounding box center [283, 206] width 89 height 13
click at [238, 320] on div at bounding box center [166, 216] width 332 height 433
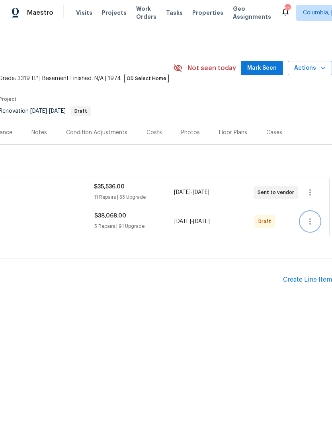
click at [313, 224] on icon "button" at bounding box center [311, 222] width 10 height 10
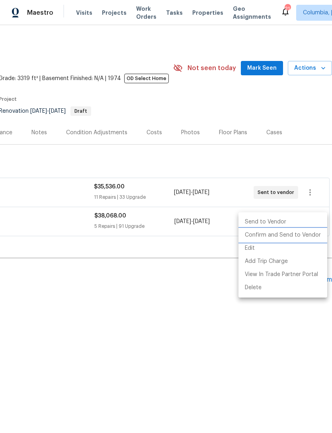
click at [290, 234] on li "Confirm and Send to Vendor" at bounding box center [283, 235] width 89 height 13
click at [141, 319] on div at bounding box center [166, 216] width 332 height 433
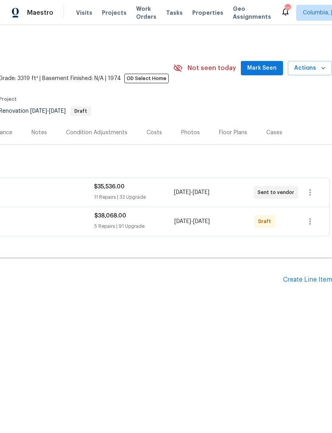
scroll to position [0, 118]
click at [313, 225] on icon "button" at bounding box center [311, 222] width 10 height 10
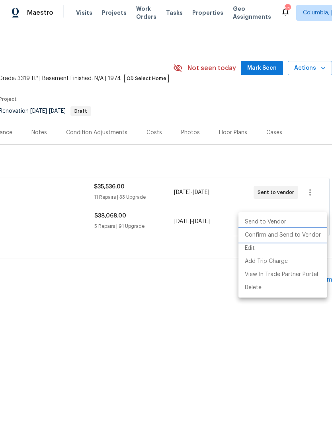
click at [289, 235] on li "Confirm and Send to Vendor" at bounding box center [283, 235] width 89 height 13
click at [263, 238] on li "Confirm and Send to Vendor" at bounding box center [283, 235] width 89 height 13
click at [193, 334] on div at bounding box center [166, 216] width 332 height 433
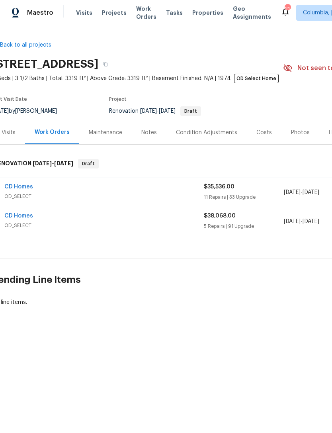
scroll to position [0, 3]
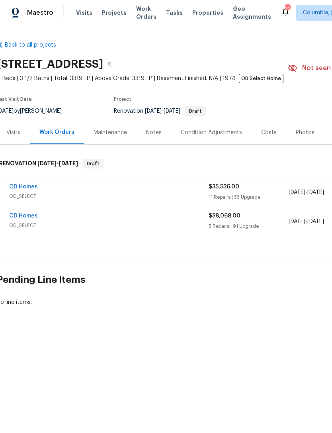
click at [20, 219] on link "CD Homes" at bounding box center [23, 216] width 29 height 6
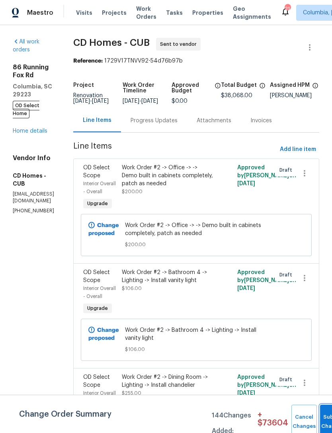
click at [324, 421] on span "Submit Changes" at bounding box center [333, 422] width 18 height 18
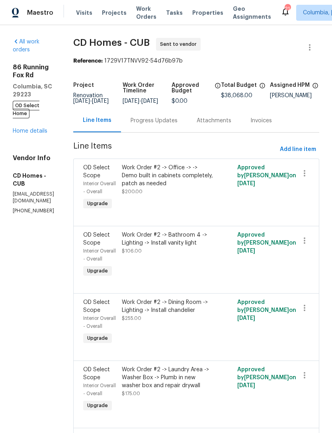
click at [21, 128] on link "Home details" at bounding box center [30, 131] width 35 height 6
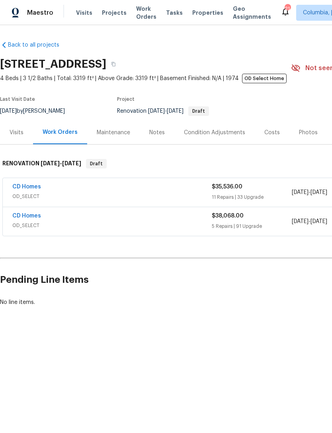
click at [20, 187] on link "CD Homes" at bounding box center [26, 187] width 29 height 6
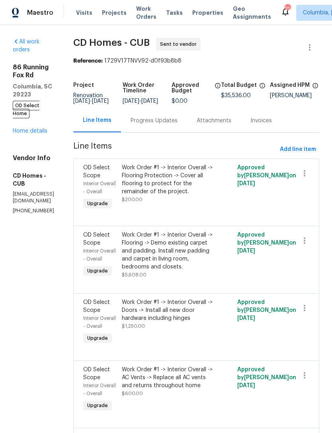
click at [161, 125] on div "Progress Updates" at bounding box center [154, 121] width 47 height 8
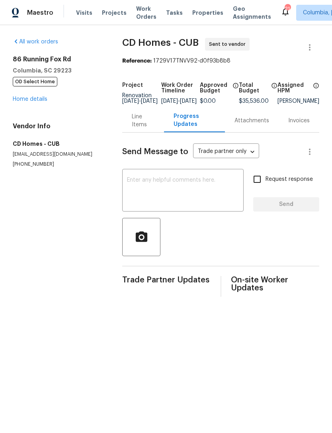
click at [132, 183] on textarea at bounding box center [183, 191] width 112 height 28
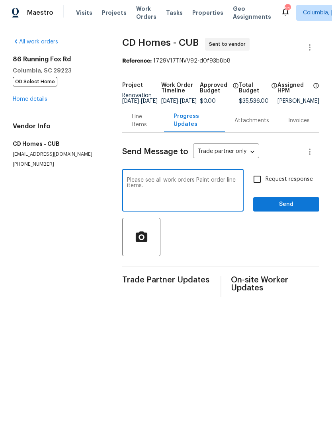
click at [203, 189] on textarea "Please see all work orders Paint order line items." at bounding box center [183, 191] width 112 height 28
click at [226, 185] on textarea "Please see all work order line items." at bounding box center [183, 191] width 112 height 28
type textarea "Please see all work order line items. Estimated completion date 11/10."
click at [262, 185] on input "Request response" at bounding box center [257, 179] width 17 height 17
checkbox input "true"
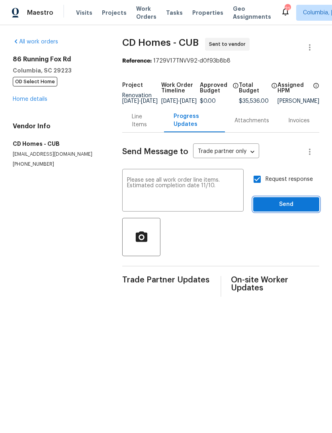
click at [291, 209] on span "Send" at bounding box center [286, 205] width 53 height 10
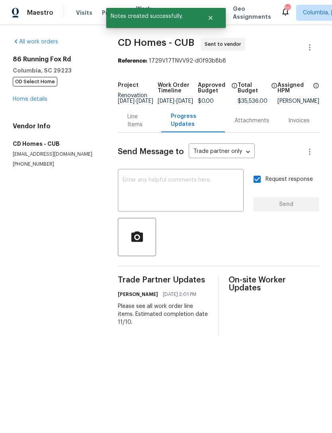
click at [134, 186] on textarea at bounding box center [181, 191] width 116 height 28
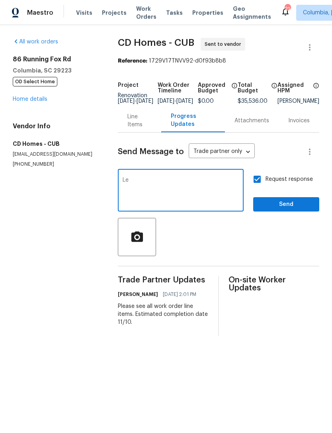
type textarea "L"
click at [24, 97] on link "Home details" at bounding box center [30, 99] width 35 height 6
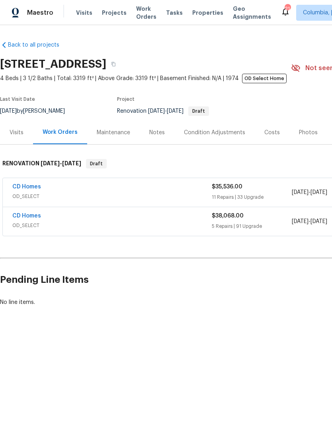
click at [113, 137] on div "Maintenance" at bounding box center [113, 133] width 33 height 8
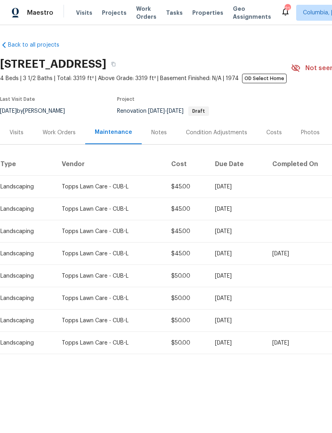
click at [151, 133] on div "Notes" at bounding box center [159, 133] width 16 height 8
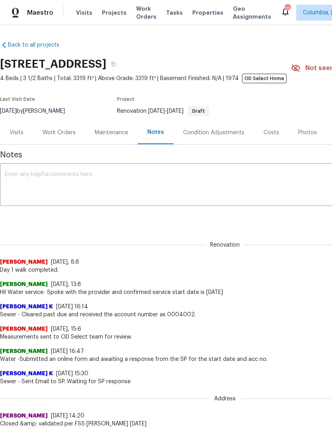
click at [18, 189] on textarea at bounding box center [225, 186] width 441 height 28
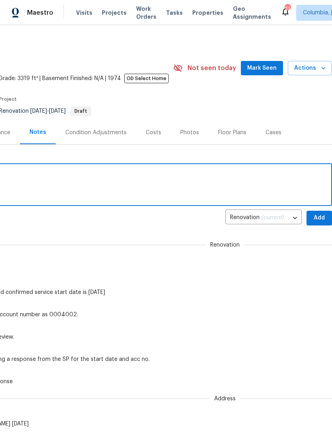
scroll to position [0, 118]
type textarea "Work orders issues to CD homes."
click at [322, 217] on span "Add" at bounding box center [319, 218] width 13 height 10
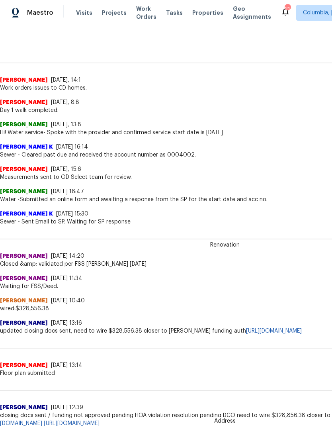
scroll to position [182, 0]
click at [197, 12] on span "Properties" at bounding box center [208, 13] width 31 height 8
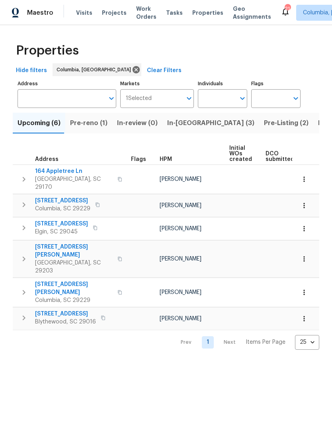
click at [319, 122] on span "Listed (19)" at bounding box center [335, 123] width 33 height 11
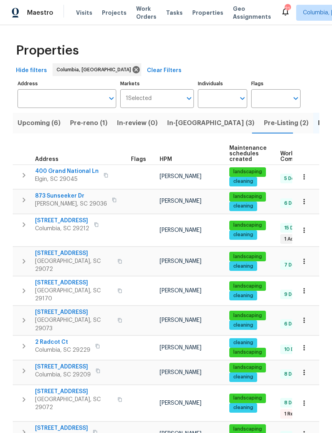
click at [264, 123] on span "Pre-Listing (2)" at bounding box center [286, 123] width 45 height 11
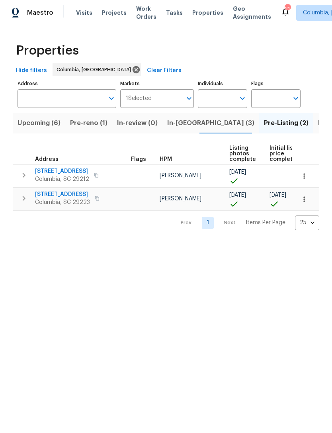
click at [319, 126] on span "Listed (19)" at bounding box center [335, 123] width 33 height 11
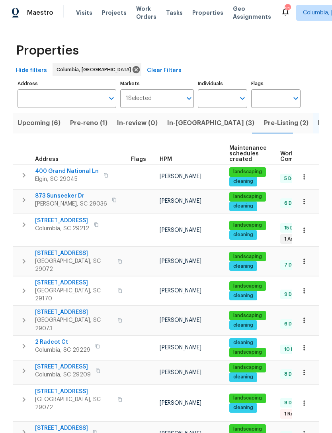
scroll to position [6, 0]
click at [212, 50] on div "Properties" at bounding box center [166, 51] width 307 height 26
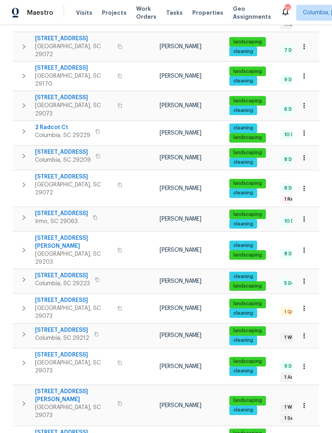
scroll to position [214, 0]
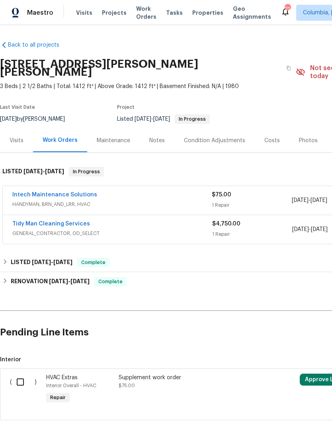
click at [32, 192] on link "Intech Maintenance Solutions" at bounding box center [54, 195] width 85 height 6
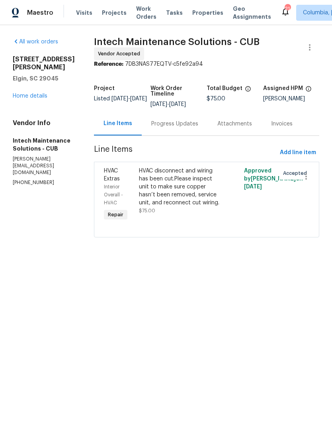
click at [151, 121] on div "Progress Updates" at bounding box center [174, 124] width 47 height 8
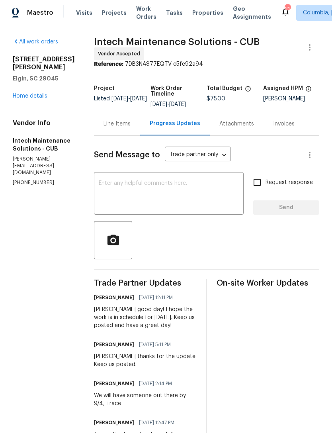
click at [99, 189] on textarea at bounding box center [169, 195] width 140 height 28
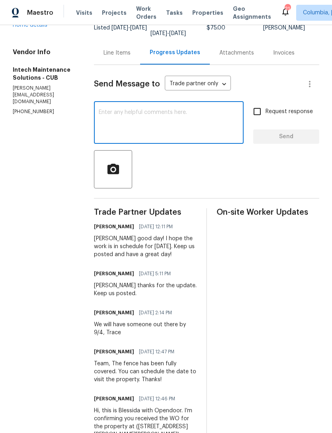
scroll to position [71, 0]
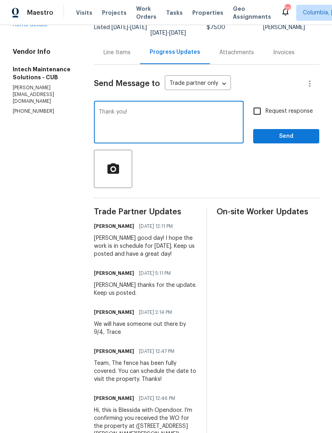
type textarea "Thank you!"
click at [263, 110] on input "Request response" at bounding box center [257, 111] width 17 height 17
click at [257, 108] on input "Request response" at bounding box center [257, 111] width 17 height 17
checkbox input "false"
click at [173, 111] on textarea "Thank you!" at bounding box center [169, 123] width 140 height 28
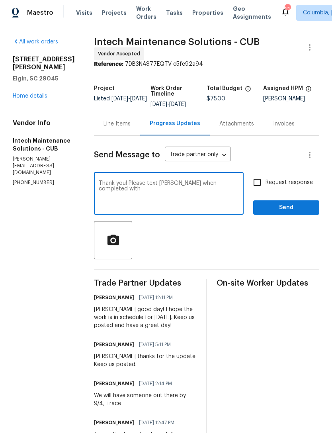
scroll to position [0, 0]
click at [212, 181] on textarea "Thank you! Please text [PERSON_NAME] when completed with" at bounding box center [169, 195] width 140 height 28
type textarea "Thank you! Please text [PERSON_NAME] when completed."
click at [288, 207] on span "Send" at bounding box center [286, 208] width 53 height 10
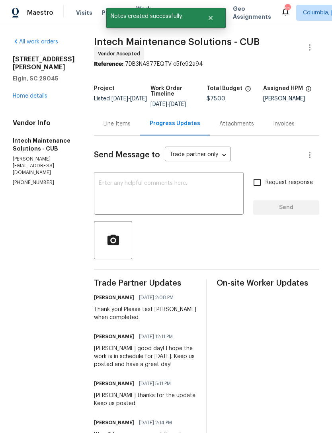
click at [104, 120] on div "Line Items" at bounding box center [117, 124] width 27 height 8
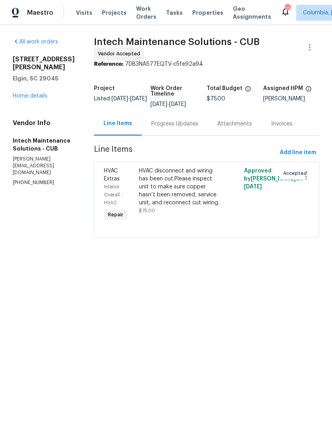
click at [17, 98] on link "Home details" at bounding box center [30, 96] width 35 height 6
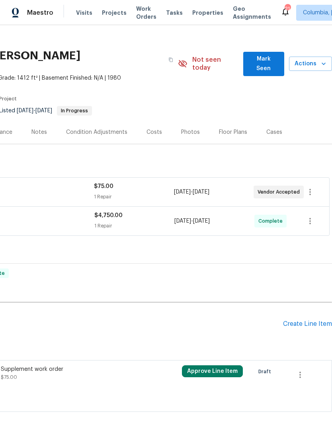
scroll to position [8, 118]
click at [302, 371] on icon "button" at bounding box center [301, 376] width 10 height 10
click at [307, 368] on li "Cancel" at bounding box center [306, 367] width 31 height 13
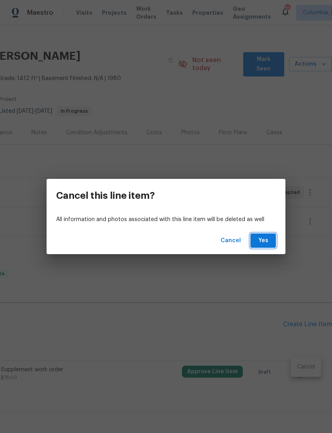
click at [269, 242] on span "Yes" at bounding box center [263, 241] width 13 height 10
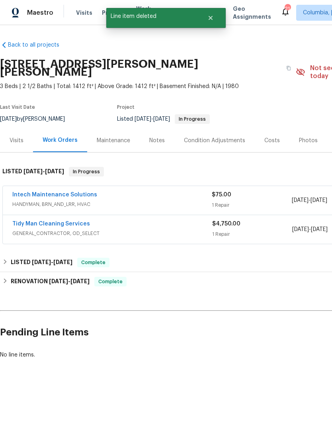
scroll to position [0, 0]
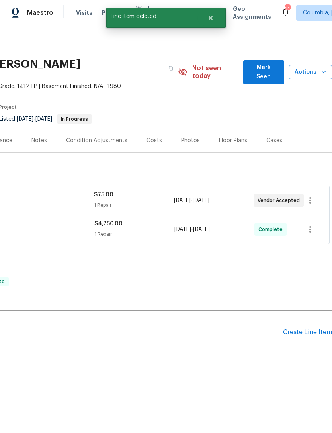
click at [298, 329] on div "Create Line Item" at bounding box center [307, 333] width 49 height 8
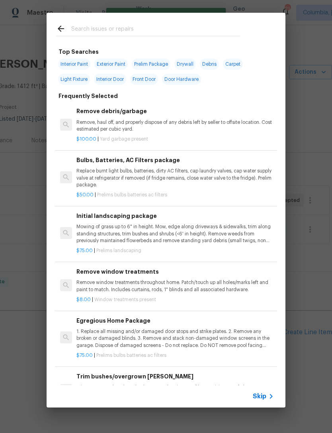
click at [81, 33] on input "text" at bounding box center [155, 30] width 169 height 12
type input "Tree"
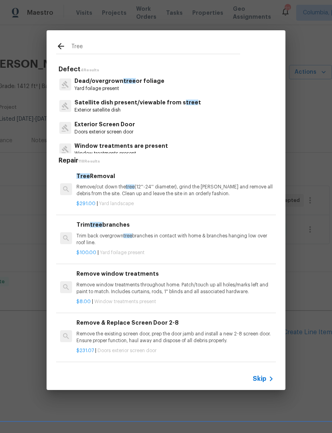
click at [90, 196] on p "Remove/cut down the tree (12''-24'' diameter), grind the [PERSON_NAME] and remo…" at bounding box center [176, 191] width 198 height 14
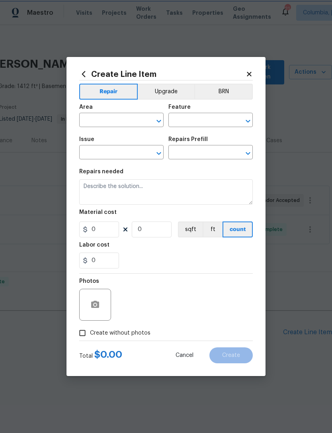
type input "Landscaping"
type input "Tree Removal $291.00"
type textarea "Remove/cut down the tree (12''-24'' diameter), grind the [PERSON_NAME] and remo…"
type input "291"
type input "1"
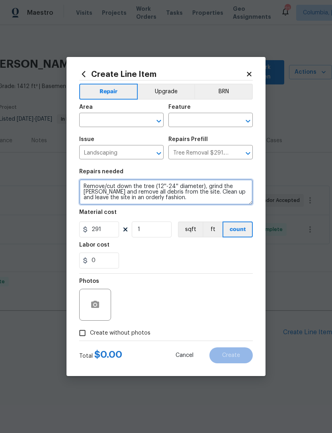
click at [96, 193] on textarea "Remove/cut down the tree (12''-24'' diameter), grind the [PERSON_NAME] and remo…" at bounding box center [166, 192] width 174 height 26
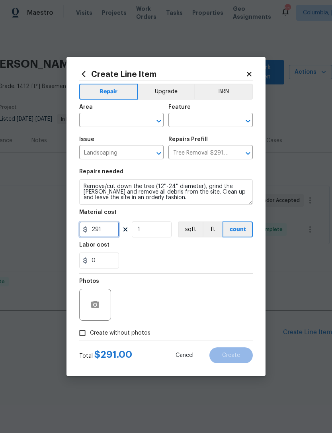
click at [100, 232] on input "291" at bounding box center [99, 230] width 40 height 16
type input "300"
click at [147, 264] on div "0" at bounding box center [166, 261] width 174 height 16
click at [87, 117] on input "text" at bounding box center [110, 121] width 62 height 12
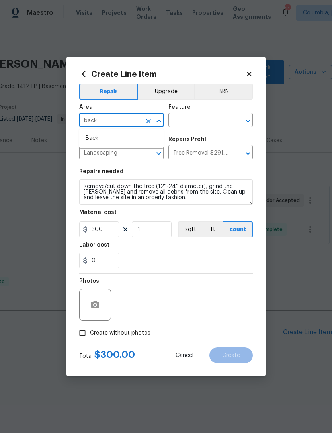
click at [93, 140] on li "Back" at bounding box center [121, 138] width 85 height 13
type input "Back"
click at [207, 119] on input "text" at bounding box center [200, 121] width 62 height 12
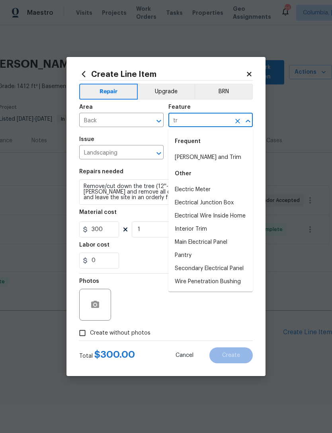
type input "t"
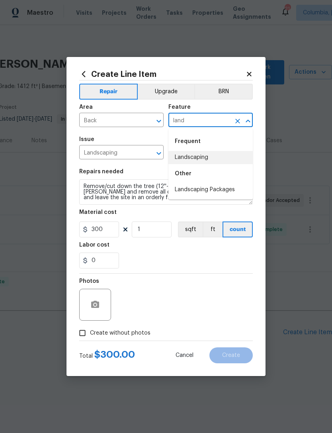
click at [212, 156] on li "Landscaping" at bounding box center [211, 157] width 85 height 13
type input "Landscaping"
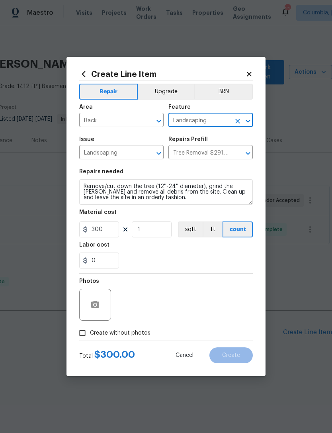
click at [227, 264] on div "0" at bounding box center [166, 261] width 174 height 16
click at [94, 302] on icon "button" at bounding box center [95, 304] width 8 height 7
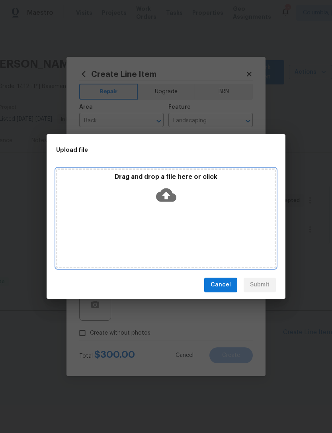
click at [177, 204] on div "Drag and drop a file here or click" at bounding box center [166, 190] width 218 height 34
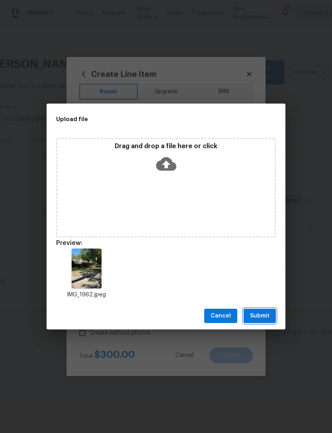
click at [263, 318] on span "Submit" at bounding box center [260, 316] width 20 height 10
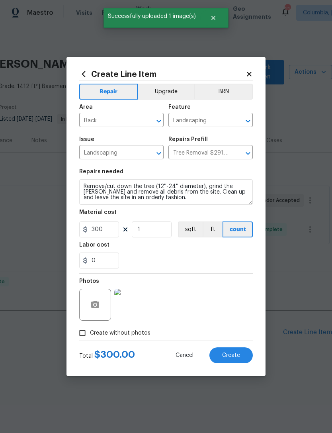
click at [234, 360] on button "Create" at bounding box center [231, 356] width 43 height 16
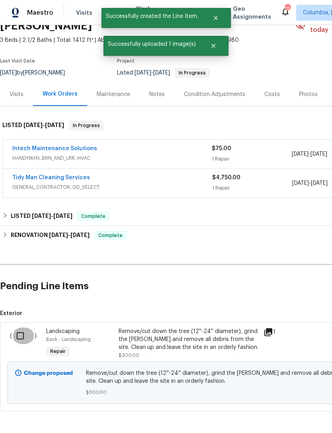
scroll to position [45, 0]
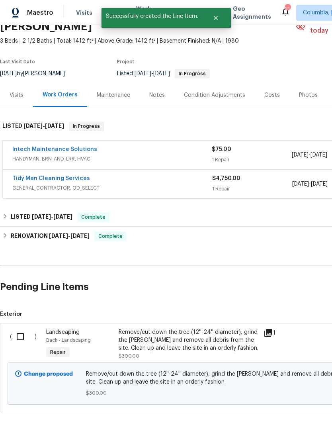
click at [25, 328] on input "checkbox" at bounding box center [23, 336] width 23 height 17
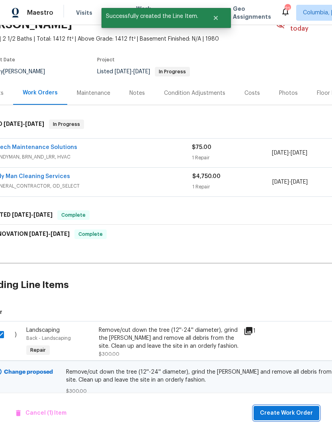
click at [297, 414] on span "Create Work Order" at bounding box center [286, 414] width 53 height 10
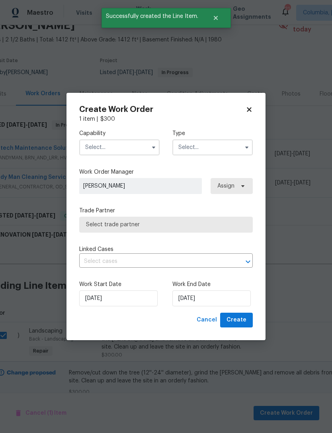
checkbox input "false"
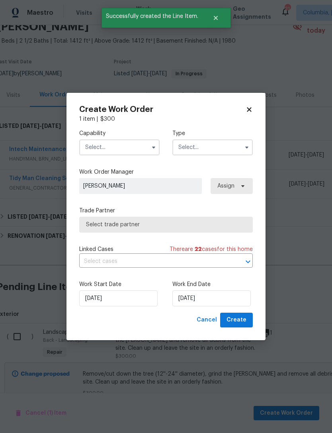
click at [101, 150] on input "text" at bounding box center [119, 148] width 81 height 16
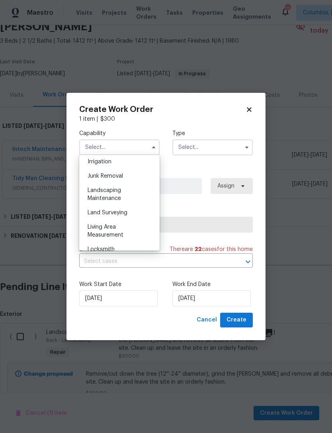
scroll to position [502, 0]
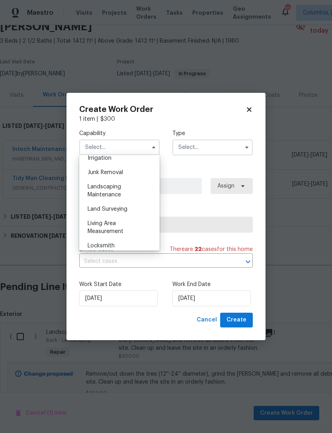
click at [95, 189] on span "Landscaping Maintenance" at bounding box center [104, 191] width 33 height 14
type input "Landscaping Maintenance"
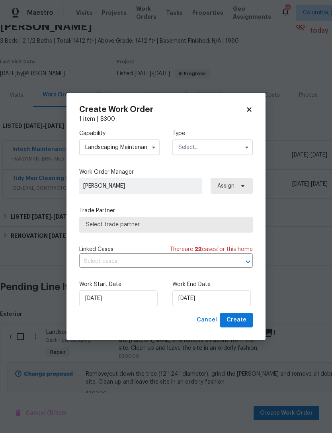
click at [215, 143] on input "text" at bounding box center [213, 148] width 81 height 16
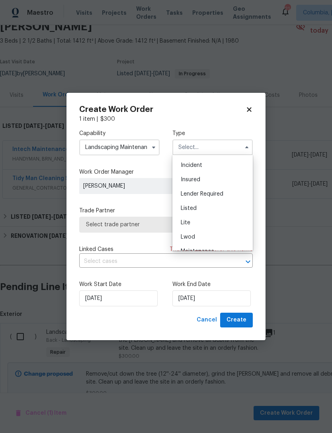
scroll to position [40, 0]
click at [226, 209] on div "Listed" at bounding box center [213, 210] width 77 height 14
type input "Listed"
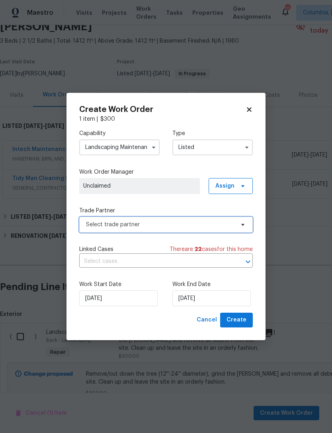
click at [89, 227] on span "Select trade partner" at bounding box center [160, 225] width 149 height 8
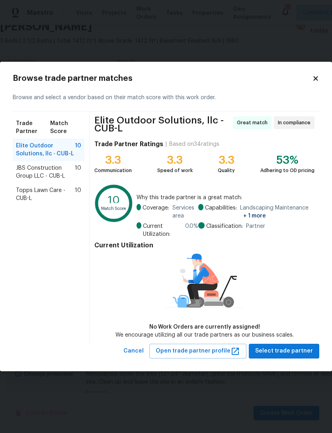
click at [22, 196] on span "Topps Lawn Care - CUB-L" at bounding box center [45, 195] width 59 height 16
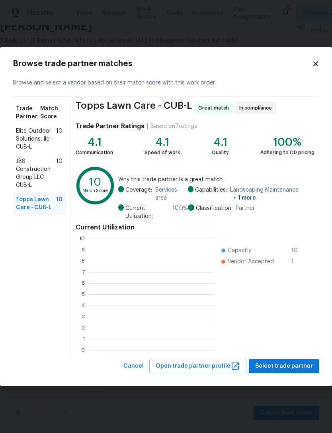
scroll to position [1, 1]
click at [290, 364] on span "Select trade partner" at bounding box center [285, 367] width 58 height 10
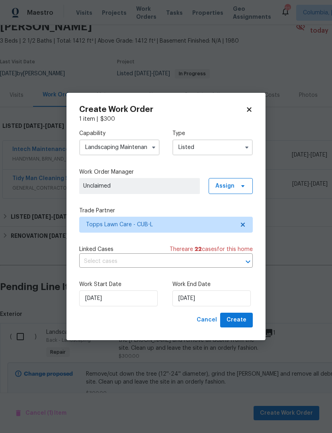
click at [92, 186] on span "Unclaimed" at bounding box center [139, 186] width 113 height 8
click at [224, 185] on span "Assign" at bounding box center [225, 186] width 19 height 8
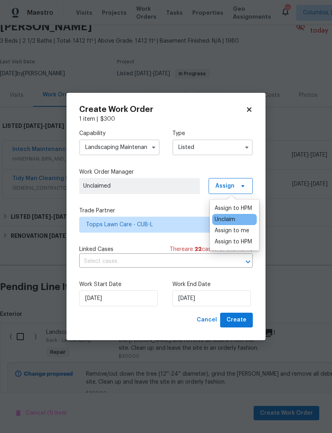
click at [221, 229] on div "Assign to me" at bounding box center [232, 231] width 35 height 8
click at [225, 228] on div "Assign to me" at bounding box center [232, 231] width 35 height 8
click at [105, 202] on div "Capability Landscaping Maintenance Type Listed Work Order Manager Ryan Middleto…" at bounding box center [166, 218] width 174 height 190
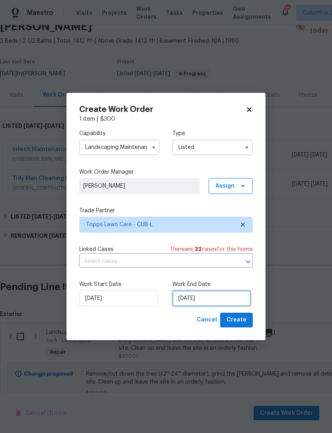
click at [194, 298] on input "[DATE]" at bounding box center [212, 299] width 79 height 16
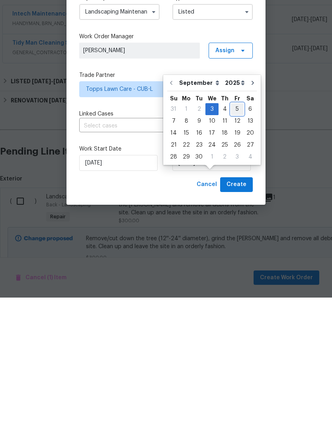
click at [236, 239] on div "5" at bounding box center [237, 244] width 13 height 11
type input "[DATE]"
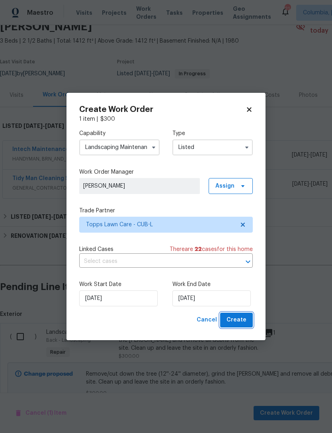
click at [247, 321] on button "Create" at bounding box center [236, 320] width 33 height 15
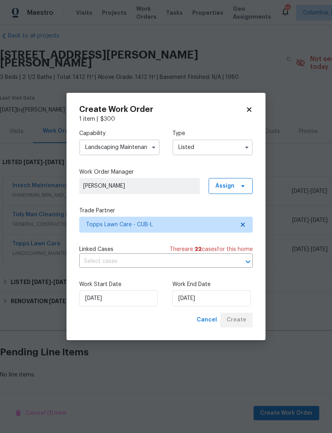
scroll to position [0, 0]
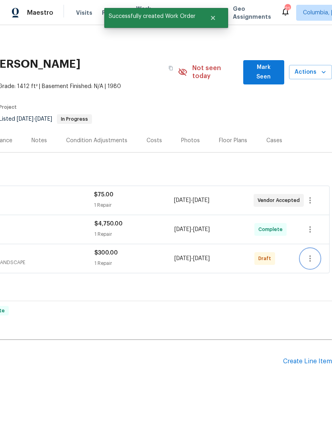
click at [311, 254] on icon "button" at bounding box center [311, 259] width 10 height 10
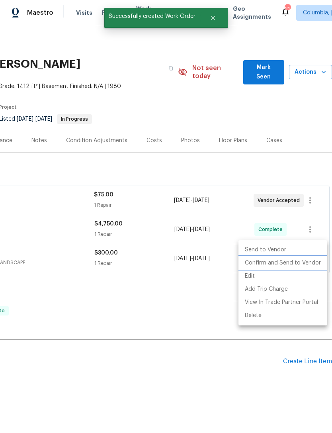
click at [294, 264] on li "Confirm and Send to Vendor" at bounding box center [283, 263] width 89 height 13
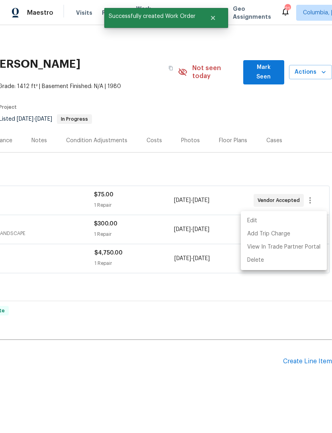
click at [175, 380] on div at bounding box center [166, 216] width 332 height 433
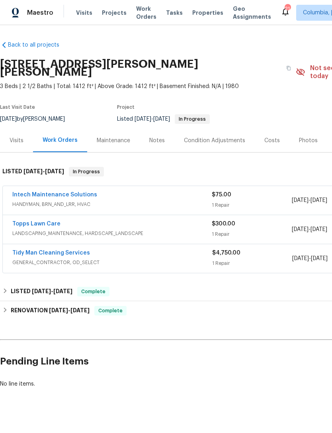
scroll to position [0, 0]
click at [26, 221] on link "Topps Lawn Care" at bounding box center [36, 224] width 48 height 6
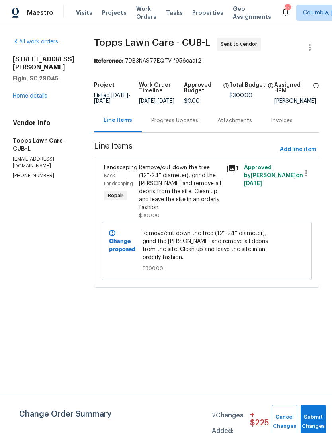
click at [151, 125] on div "Progress Updates" at bounding box center [174, 121] width 47 height 8
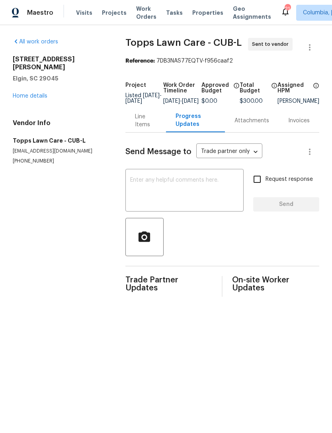
click at [142, 197] on textarea at bounding box center [184, 191] width 109 height 28
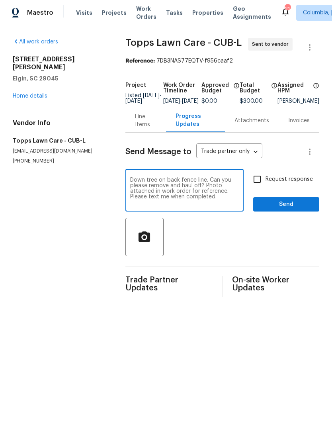
type textarea "Down tree on back fence line. Can you please remove and haul off? Photo attache…"
click at [259, 183] on input "Request response" at bounding box center [257, 179] width 17 height 17
checkbox input "true"
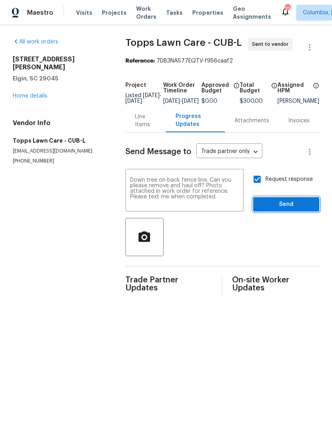
click at [290, 210] on span "Send" at bounding box center [286, 205] width 53 height 10
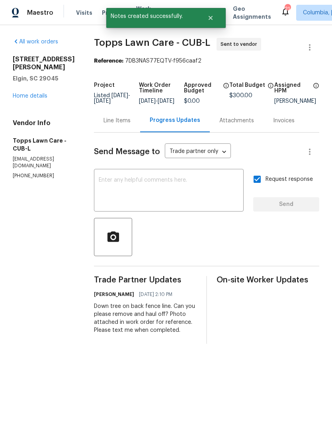
click at [25, 93] on link "Home details" at bounding box center [30, 96] width 35 height 6
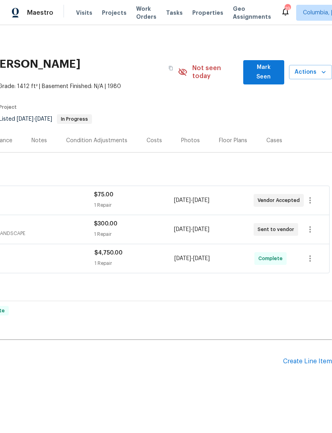
scroll to position [0, 118]
click at [305, 358] on div "Create Line Item" at bounding box center [307, 362] width 49 height 8
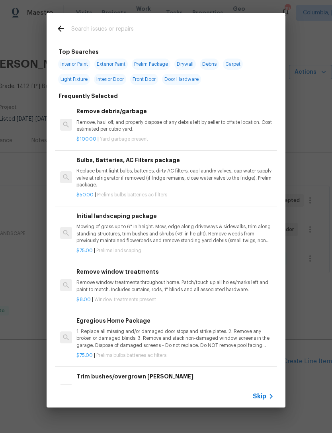
click at [136, 28] on input "text" at bounding box center [155, 30] width 169 height 12
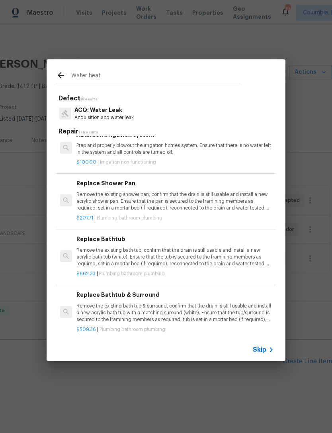
scroll to position [683, 0]
type input "Water heater"
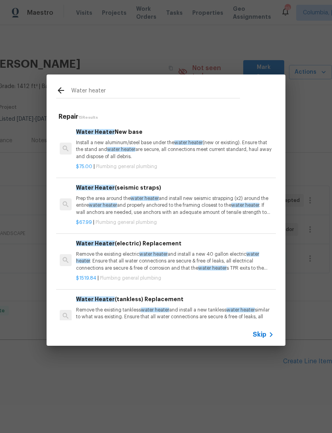
scroll to position [0, 0]
click at [193, 149] on p "Install a new aluminum/steel base under the water heater (new or existing). Ens…" at bounding box center [175, 150] width 198 height 20
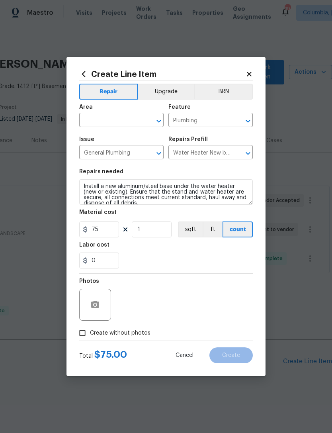
click at [116, 124] on input "text" at bounding box center [110, 121] width 62 height 12
click at [92, 137] on li "Water Heater" at bounding box center [121, 138] width 85 height 13
type input "Water Heater"
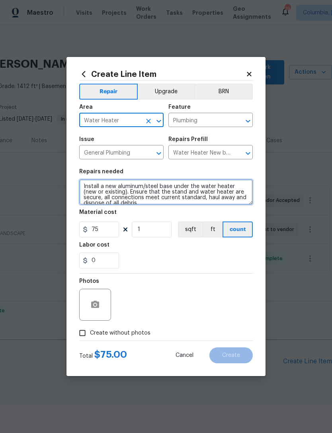
click at [92, 193] on textarea "Install a new aluminum/steel base under the water heater (new or existing). Ens…" at bounding box center [166, 192] width 174 height 26
click at [144, 201] on textarea "Install a new aluminum/steel base under the water heater (new or existing). Ens…" at bounding box center [166, 192] width 174 height 26
click at [101, 193] on textarea "Install a new aluminum/steel base under the water heater (new or existing). Ens…" at bounding box center [166, 192] width 174 height 26
click at [94, 196] on textarea "Install a new aluminum/steel base under the water heater (new or existing). Ens…" at bounding box center [166, 192] width 174 height 26
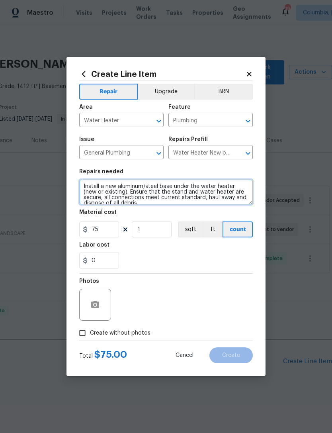
click at [94, 196] on textarea "Install a new aluminum/steel base under the water heater (new or existing). Ens…" at bounding box center [166, 192] width 174 height 26
type textarea "Move water heater back closer to house (if required) and install a new aluminum…"
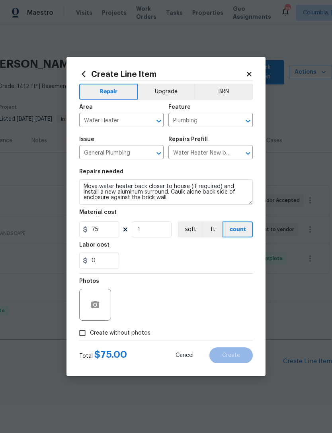
click at [209, 267] on div "0" at bounding box center [166, 261] width 174 height 16
click at [103, 231] on input "75" at bounding box center [99, 230] width 40 height 16
type input "375"
click at [193, 269] on section "Repairs needed Move water heater back closer to house (if required) and install…" at bounding box center [166, 218] width 174 height 109
click at [93, 301] on icon "button" at bounding box center [95, 305] width 10 height 10
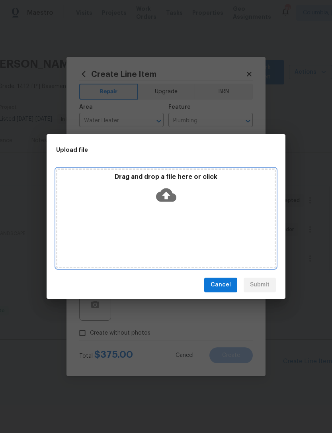
click at [120, 205] on div "Drag and drop a file here or click" at bounding box center [166, 190] width 218 height 34
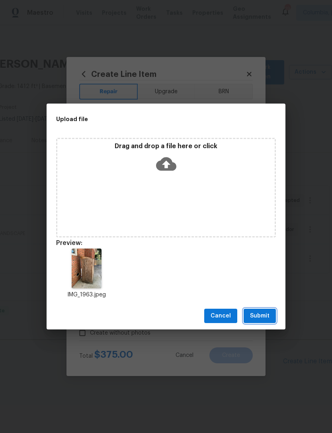
click at [266, 317] on span "Submit" at bounding box center [260, 316] width 20 height 10
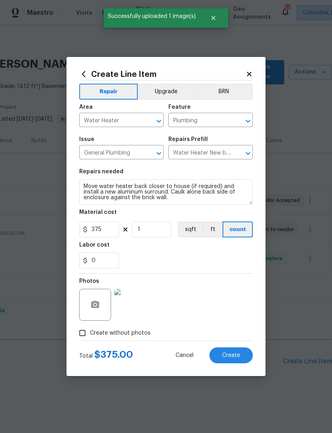
click at [233, 354] on span "Create" at bounding box center [231, 356] width 18 height 6
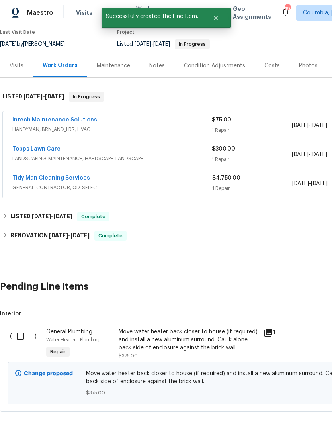
scroll to position [75, 0]
click at [20, 329] on input "checkbox" at bounding box center [23, 336] width 23 height 17
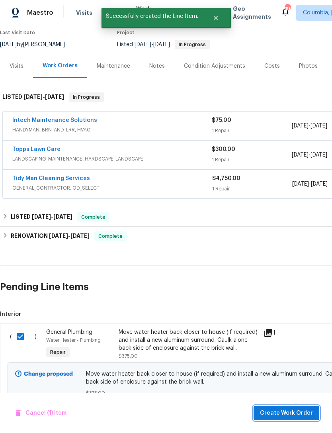
click at [291, 407] on button "Create Work Order" at bounding box center [287, 413] width 66 height 15
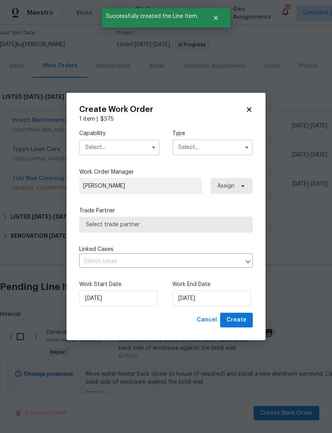
checkbox input "false"
click at [120, 151] on input "text" at bounding box center [119, 148] width 81 height 16
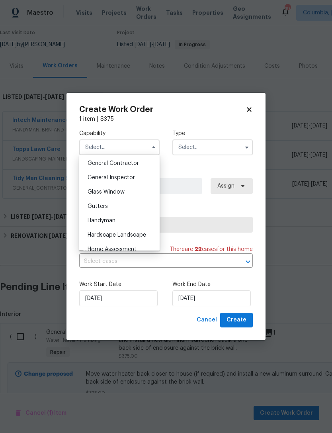
scroll to position [380, 0]
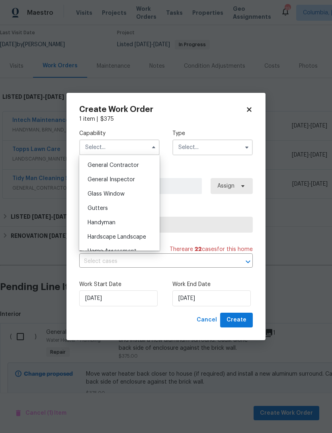
click at [136, 169] on div "General Contractor" at bounding box center [119, 165] width 77 height 14
type input "General Contractor"
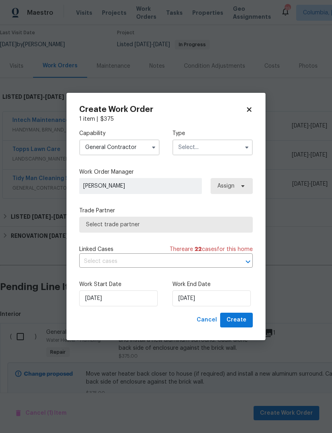
click at [215, 148] on input "text" at bounding box center [213, 148] width 81 height 16
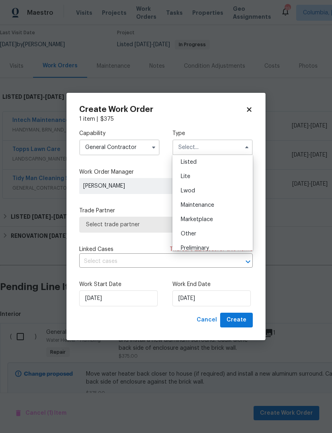
scroll to position [73, 0]
click at [214, 176] on div "Listed" at bounding box center [213, 178] width 77 height 14
type input "Listed"
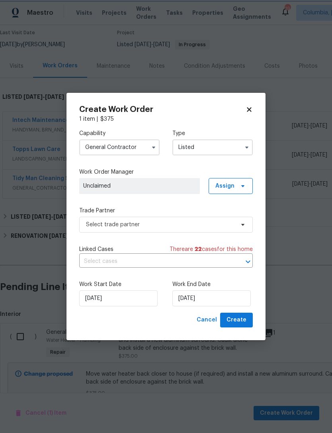
scroll to position [0, 0]
click at [157, 188] on span "Unclaimed" at bounding box center [139, 186] width 113 height 8
click at [232, 190] on span "Assign" at bounding box center [231, 186] width 44 height 16
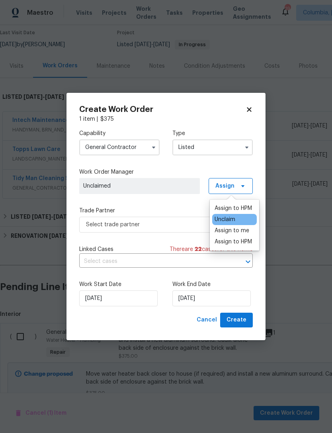
click at [244, 230] on div "Assign to me" at bounding box center [232, 231] width 35 height 8
click at [171, 201] on div "Capability General Contractor Type Listed Work Order Manager Ryan Middleton Ass…" at bounding box center [166, 218] width 174 height 190
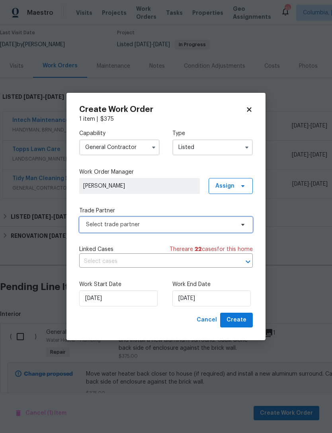
click at [163, 223] on span "Select trade partner" at bounding box center [160, 225] width 149 height 8
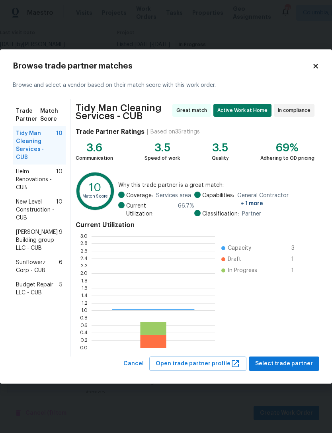
scroll to position [112, 124]
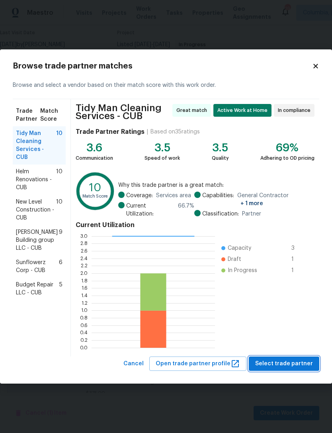
click at [281, 366] on span "Select trade partner" at bounding box center [285, 364] width 58 height 10
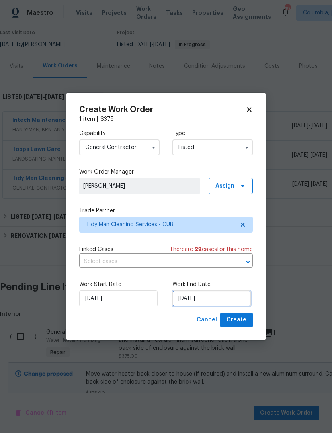
click at [223, 301] on input "[DATE]" at bounding box center [212, 299] width 79 height 16
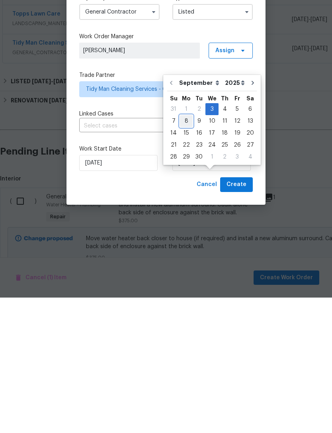
click at [188, 251] on div "8" at bounding box center [186, 256] width 13 height 11
type input "[DATE]"
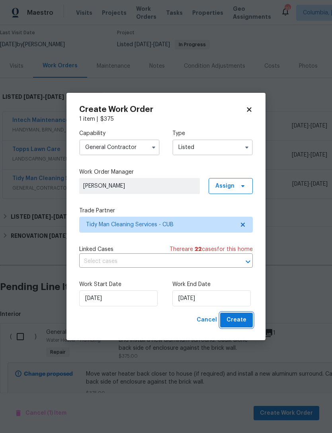
click at [242, 322] on span "Create" at bounding box center [237, 320] width 20 height 10
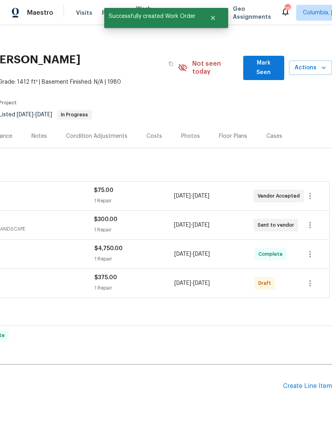
scroll to position [4, 118]
click at [309, 279] on icon "button" at bounding box center [311, 284] width 10 height 10
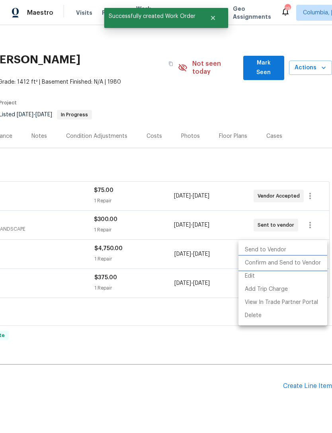
click at [288, 264] on li "Confirm and Send to Vendor" at bounding box center [283, 263] width 89 height 13
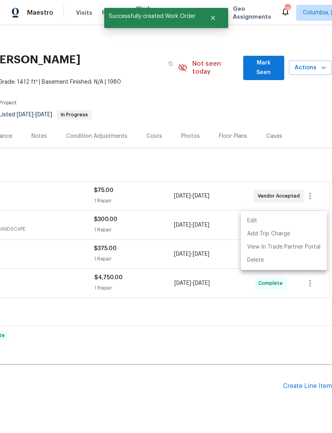
click at [170, 356] on div at bounding box center [166, 216] width 332 height 433
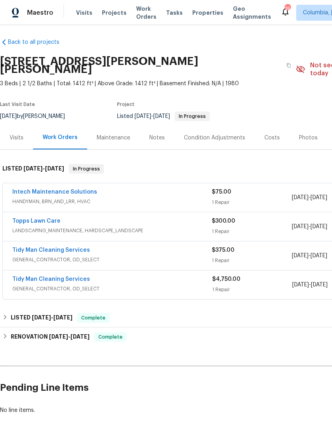
scroll to position [3, 0]
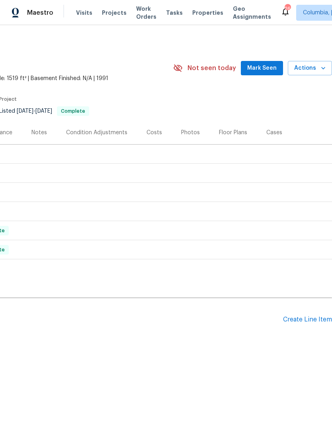
scroll to position [0, 118]
click at [301, 319] on div "Create Line Item" at bounding box center [307, 320] width 49 height 8
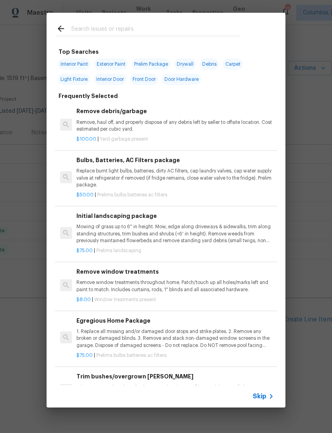
click at [80, 27] on input "text" at bounding box center [155, 30] width 169 height 12
type input "Decking"
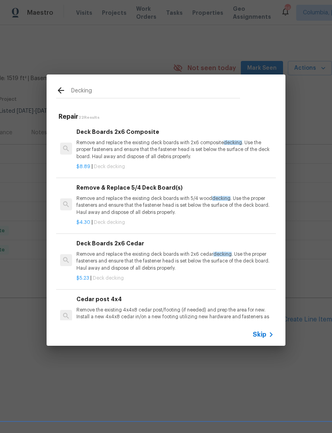
click at [104, 208] on p "Remove and replace the existing deck boards with 5/4 wood decking . Use the pro…" at bounding box center [176, 205] width 198 height 20
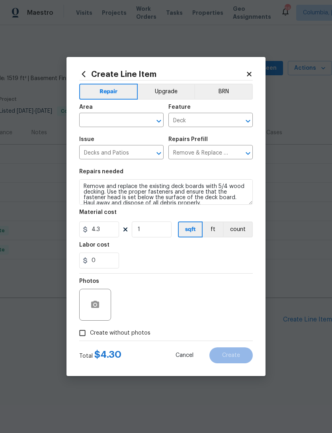
click at [104, 208] on section "Repairs needed Remove and replace the existing deck boards with 5/4 wood deckin…" at bounding box center [166, 218] width 174 height 109
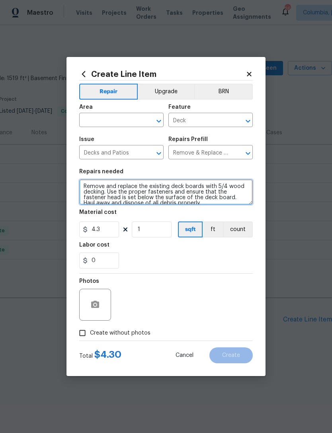
click at [95, 198] on textarea "Remove and replace the existing deck boards with 5/4 wood decking. Use the prop…" at bounding box center [166, 192] width 174 height 26
click at [95, 197] on textarea "Remove and replace the existing deck boards with 5/4 wood decking. Use the prop…" at bounding box center [166, 192] width 174 height 26
click at [90, 193] on textarea "Remove and replace the existing deck boards with 5/4 wood decking. Use the prop…" at bounding box center [166, 192] width 174 height 26
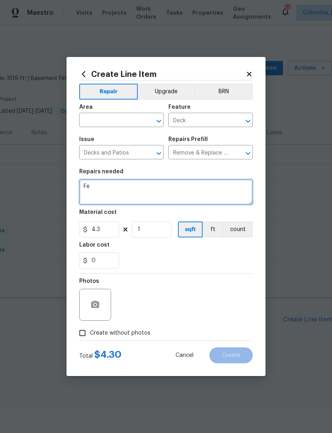
type textarea "F"
type textarea "Remove and replace all rotten deck boards and handrail. Paint deck brown."
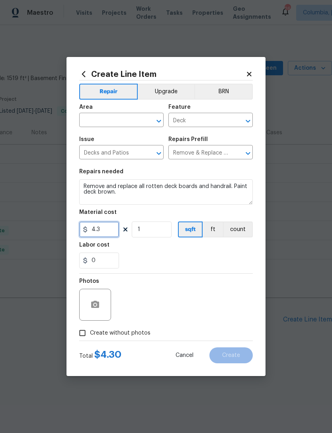
click at [105, 229] on input "4.3" at bounding box center [99, 230] width 40 height 16
type input "475"
click at [132, 258] on div "0" at bounding box center [166, 261] width 174 height 16
click at [94, 302] on icon "button" at bounding box center [95, 304] width 8 height 7
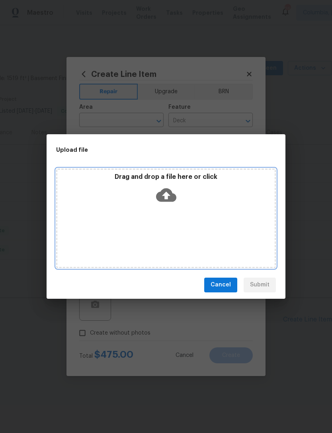
click at [133, 217] on div "Drag and drop a file here or click" at bounding box center [166, 219] width 220 height 100
click at [141, 195] on div "Drag and drop a file here or click" at bounding box center [166, 190] width 218 height 34
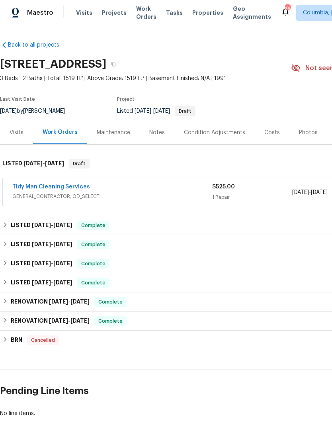
click at [28, 185] on link "Tidy Man Cleaning Services" at bounding box center [51, 187] width 78 height 6
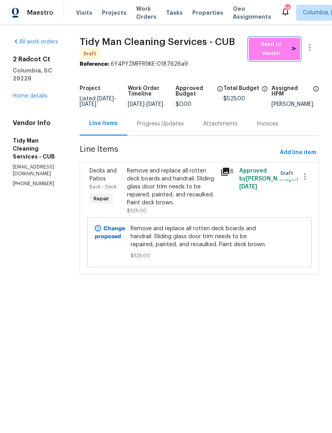
click at [277, 50] on span "Send to Vendor" at bounding box center [274, 49] width 43 height 18
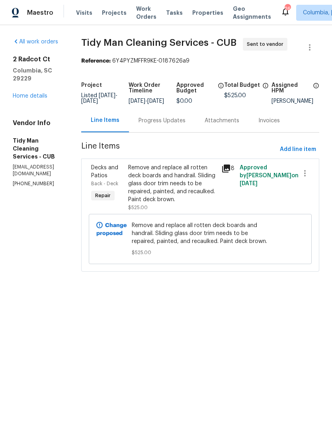
click at [151, 125] on div "Progress Updates" at bounding box center [162, 121] width 47 height 8
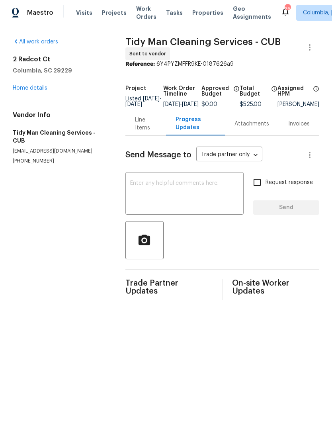
click at [144, 187] on textarea at bounding box center [184, 195] width 109 height 28
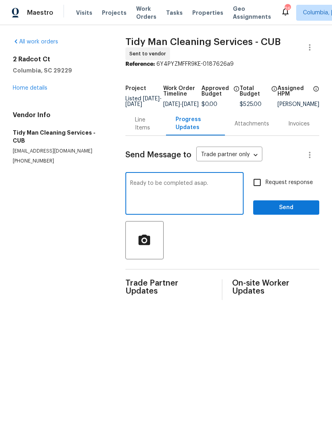
type textarea "Ready to be completed asap."
click at [262, 189] on input "Request response" at bounding box center [257, 182] width 17 height 17
checkbox input "true"
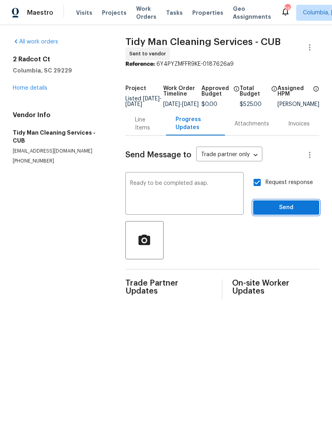
click at [286, 212] on span "Send" at bounding box center [286, 208] width 53 height 10
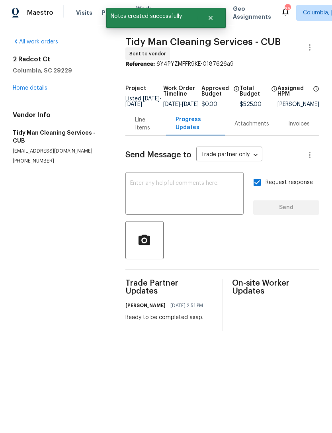
click at [17, 87] on link "Home details" at bounding box center [30, 88] width 35 height 6
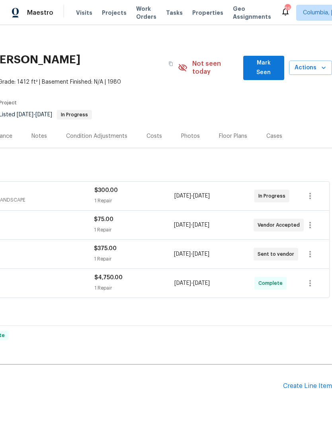
scroll to position [4, 118]
click at [296, 383] on div "Create Line Item" at bounding box center [307, 387] width 49 height 8
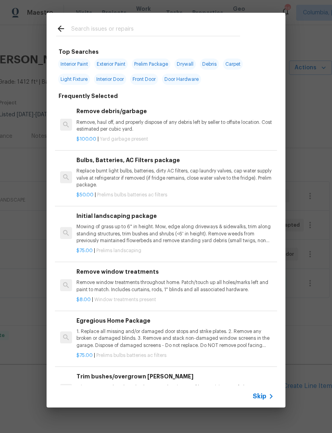
click at [86, 30] on input "text" at bounding box center [155, 30] width 169 height 12
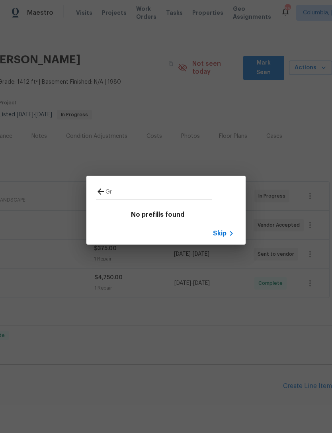
type input "G"
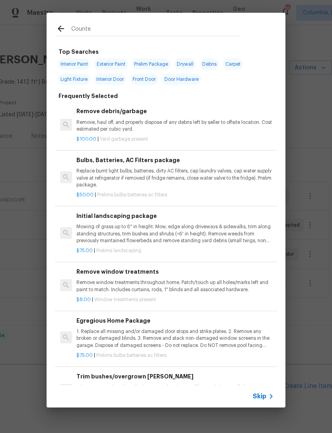
type input "Counter"
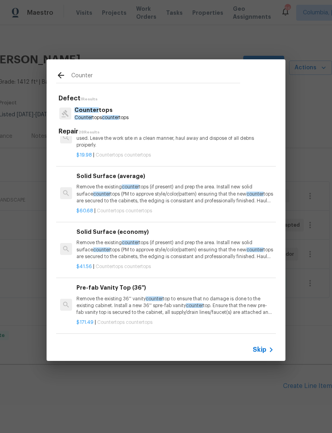
scroll to position [278, 0]
click at [108, 195] on p "Remove the existing counter tops (if present) and prep the area. Install new so…" at bounding box center [176, 194] width 198 height 20
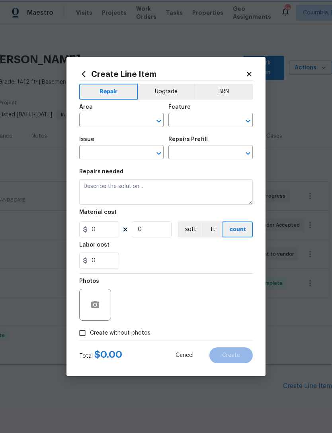
type input "Countertops"
type textarea "Remove the existing countertops (if present) and prep the area. Install new sol…"
type input "1"
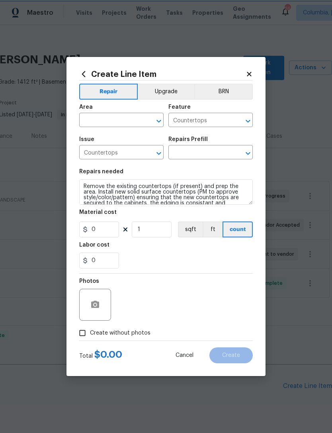
type input "Solid Surface (average) $60.68"
type input "60.68"
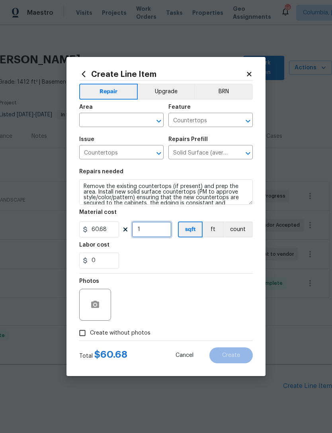
click at [148, 231] on input "1" at bounding box center [152, 230] width 40 height 16
type input "62"
click at [188, 266] on div "0" at bounding box center [166, 261] width 174 height 16
click at [107, 232] on input "60.68" at bounding box center [99, 230] width 40 height 16
type input "72"
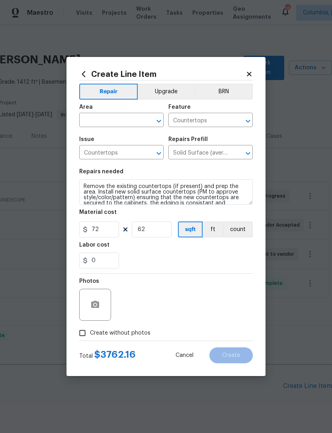
click at [187, 262] on div "0" at bounding box center [166, 261] width 174 height 16
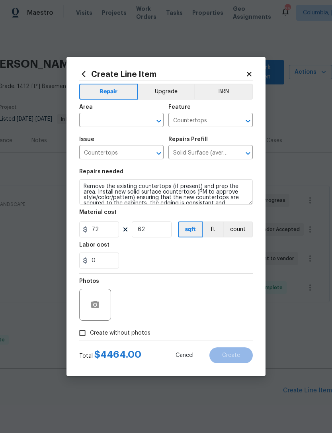
click at [187, 354] on span "Cancel" at bounding box center [185, 356] width 18 height 6
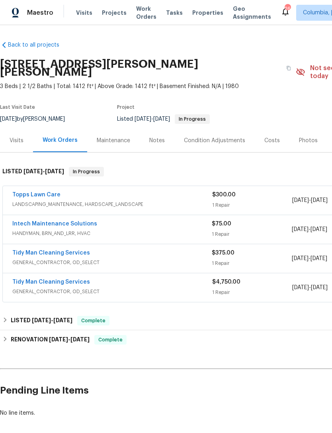
scroll to position [0, 0]
